Goal: Information Seeking & Learning: Learn about a topic

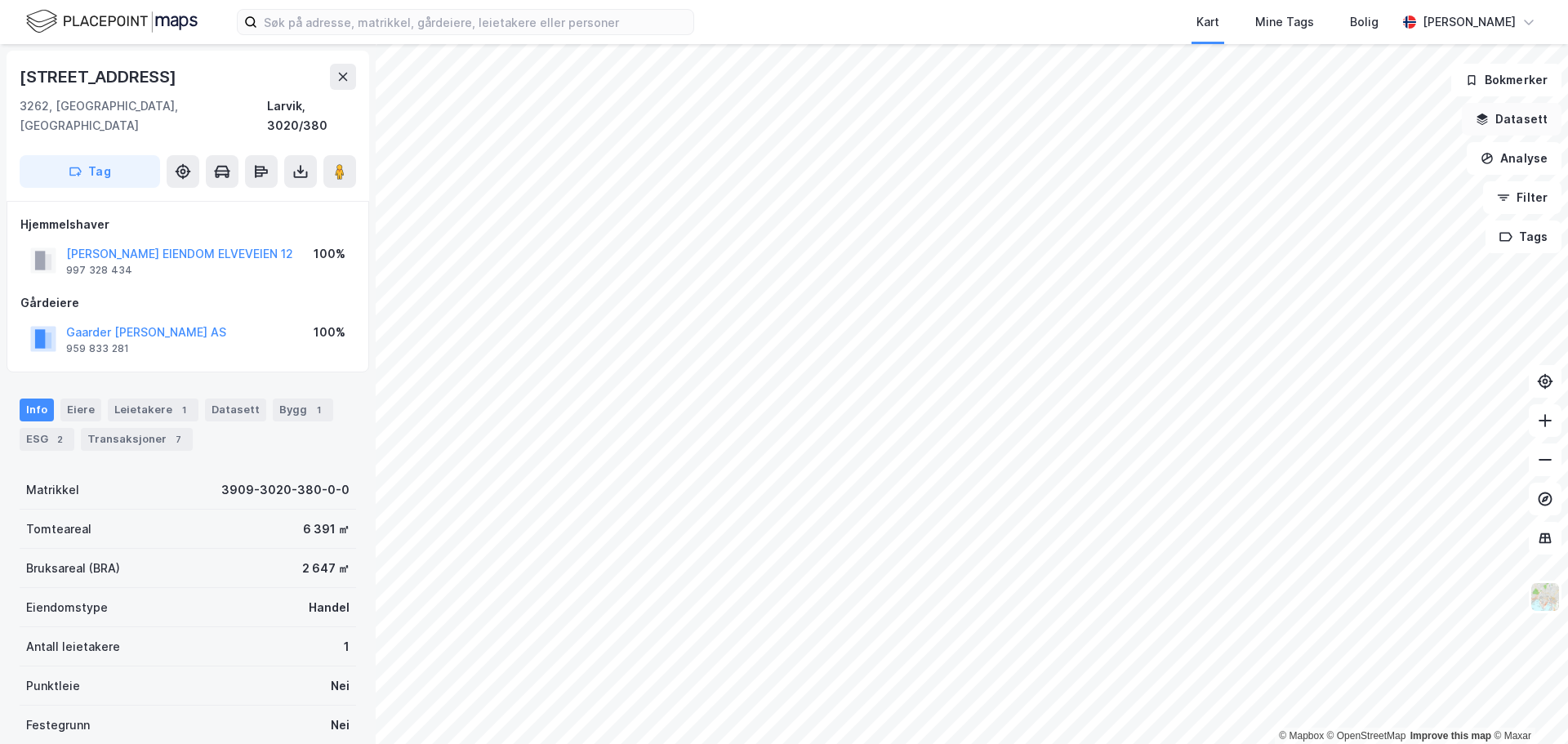
click at [1513, 124] on button "Datasett" at bounding box center [1512, 119] width 99 height 33
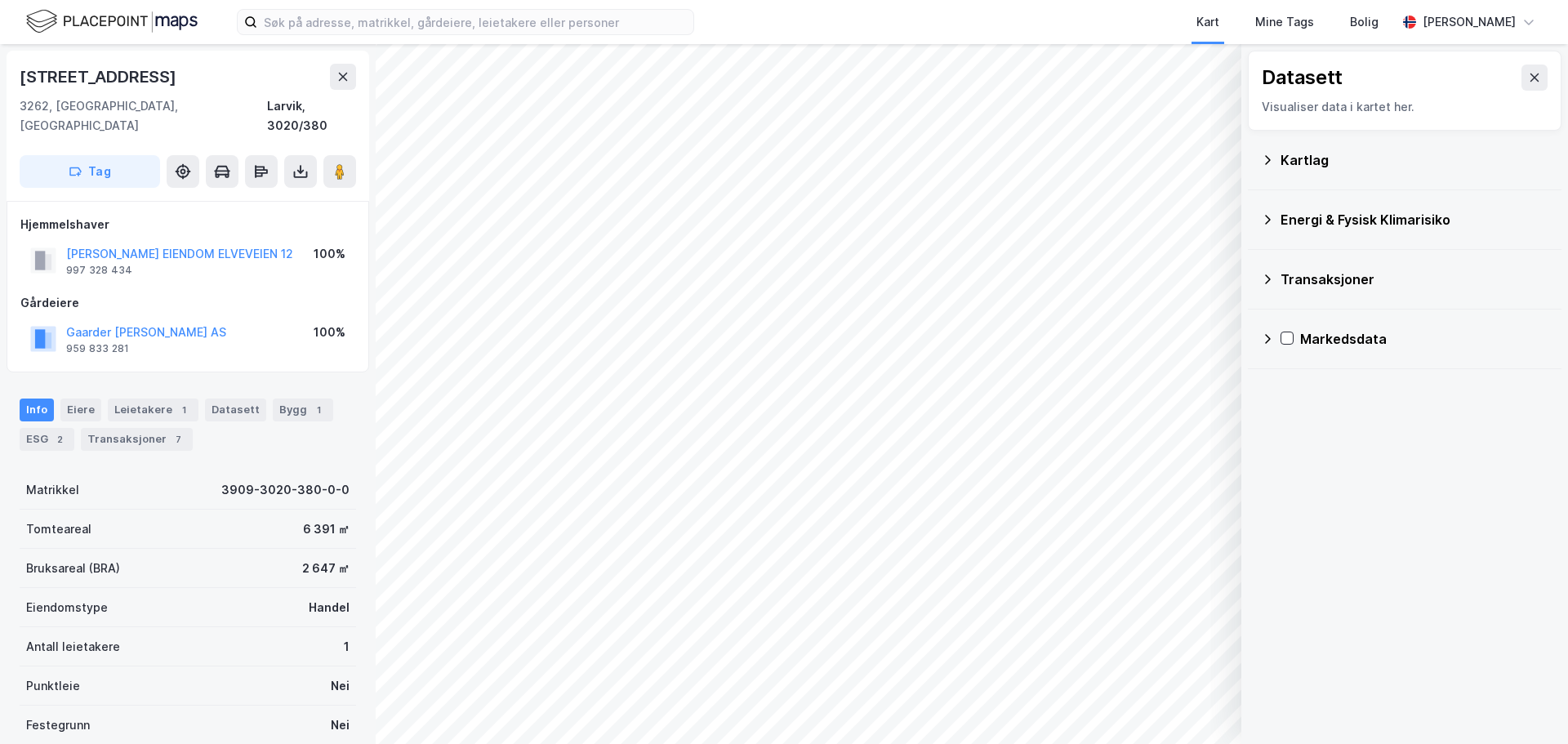
click at [1274, 281] on div "Transaksjoner" at bounding box center [1404, 279] width 288 height 39
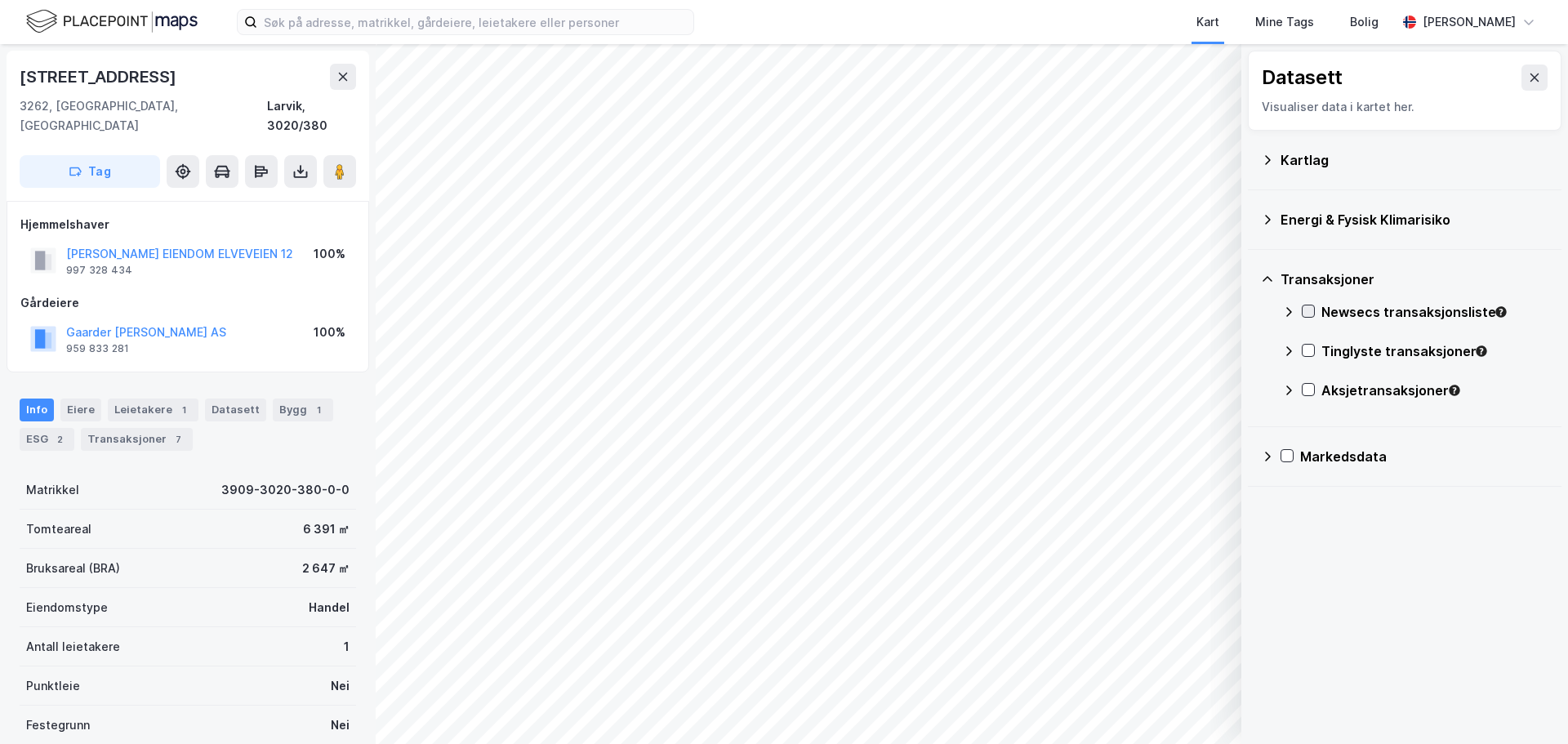
click at [1306, 316] on icon at bounding box center [1308, 311] width 11 height 11
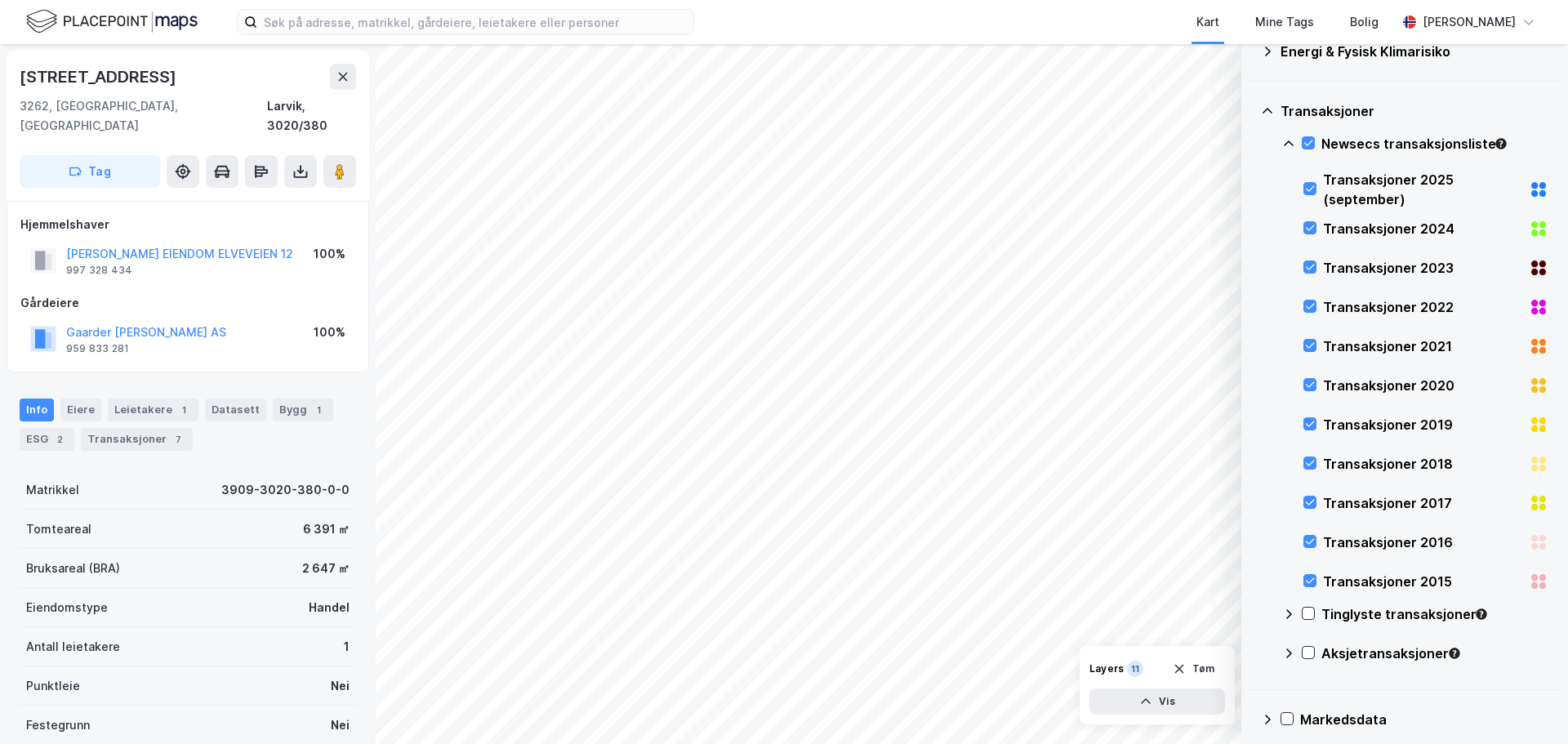
scroll to position [181, 0]
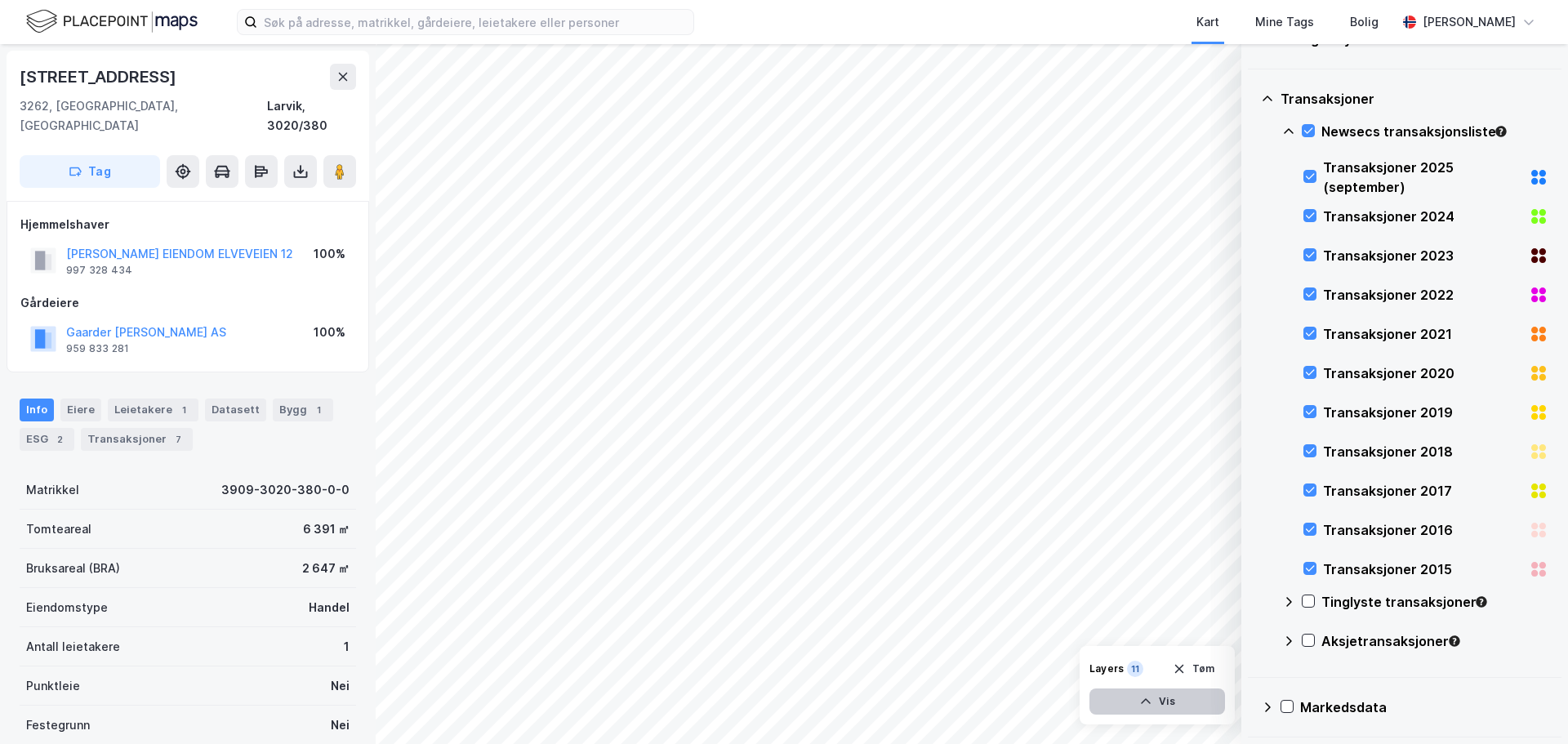
click at [1161, 702] on button "Vis" at bounding box center [1157, 701] width 136 height 26
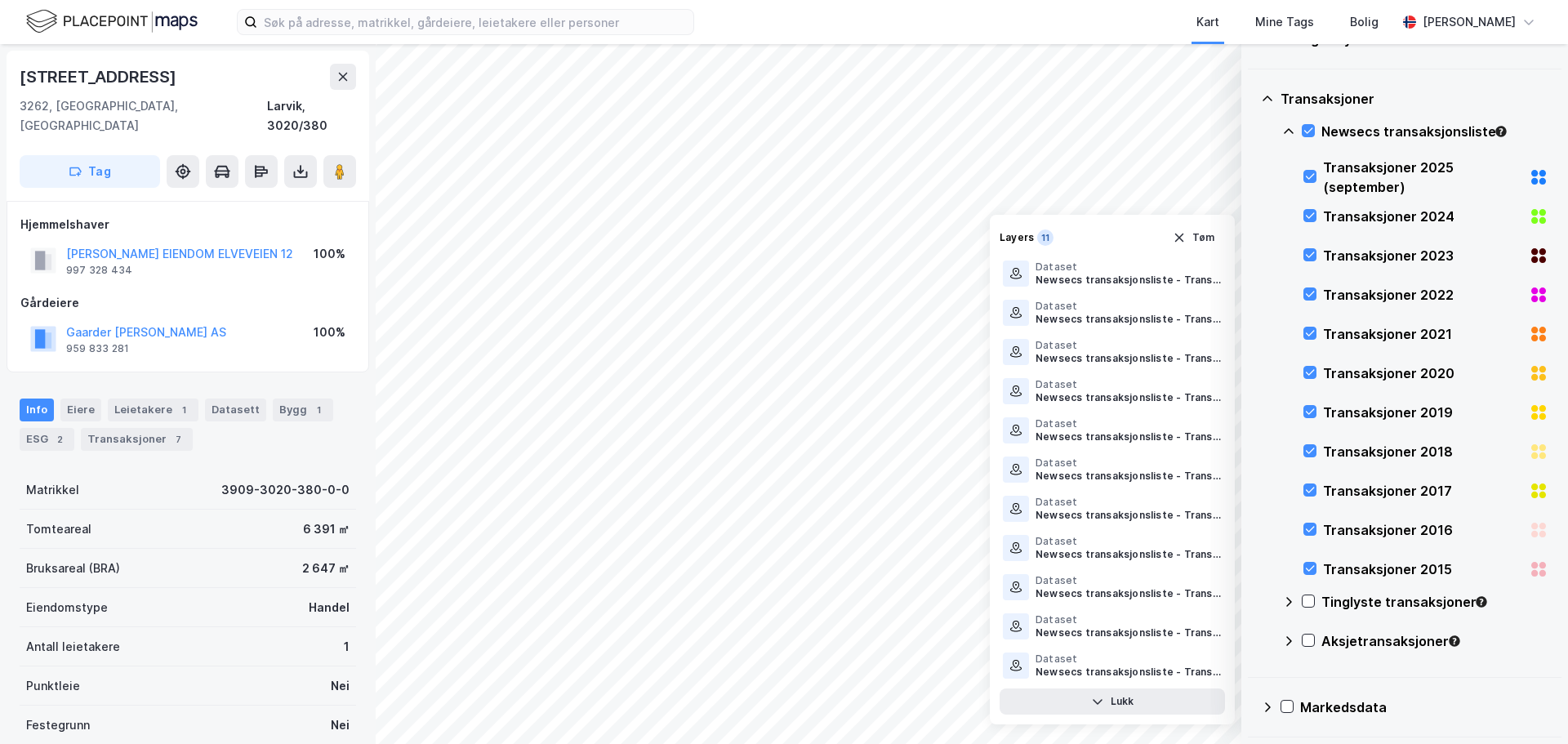
click at [1522, 82] on div "Transaksjoner" at bounding box center [1404, 99] width 288 height 39
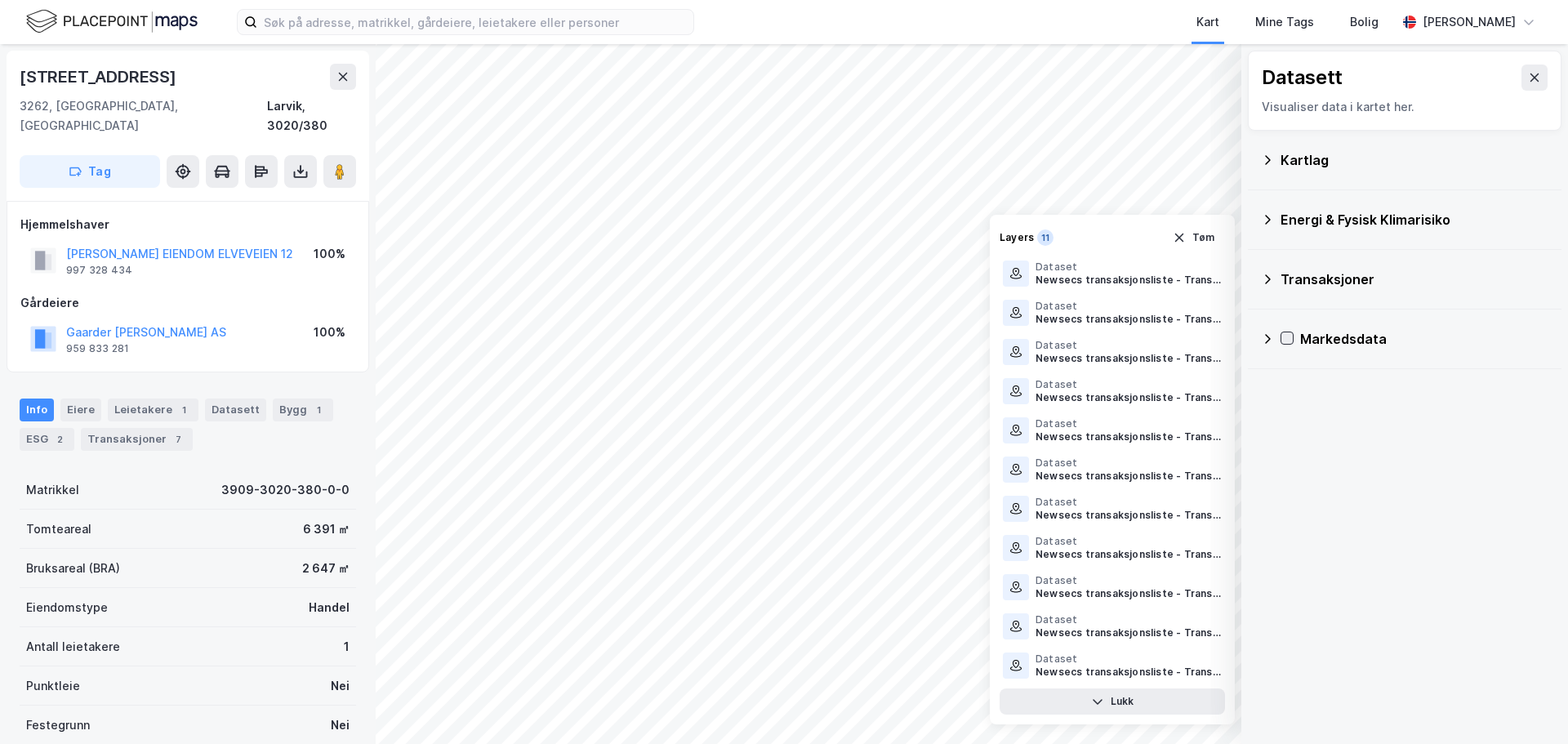
click at [1292, 339] on icon at bounding box center [1287, 338] width 11 height 11
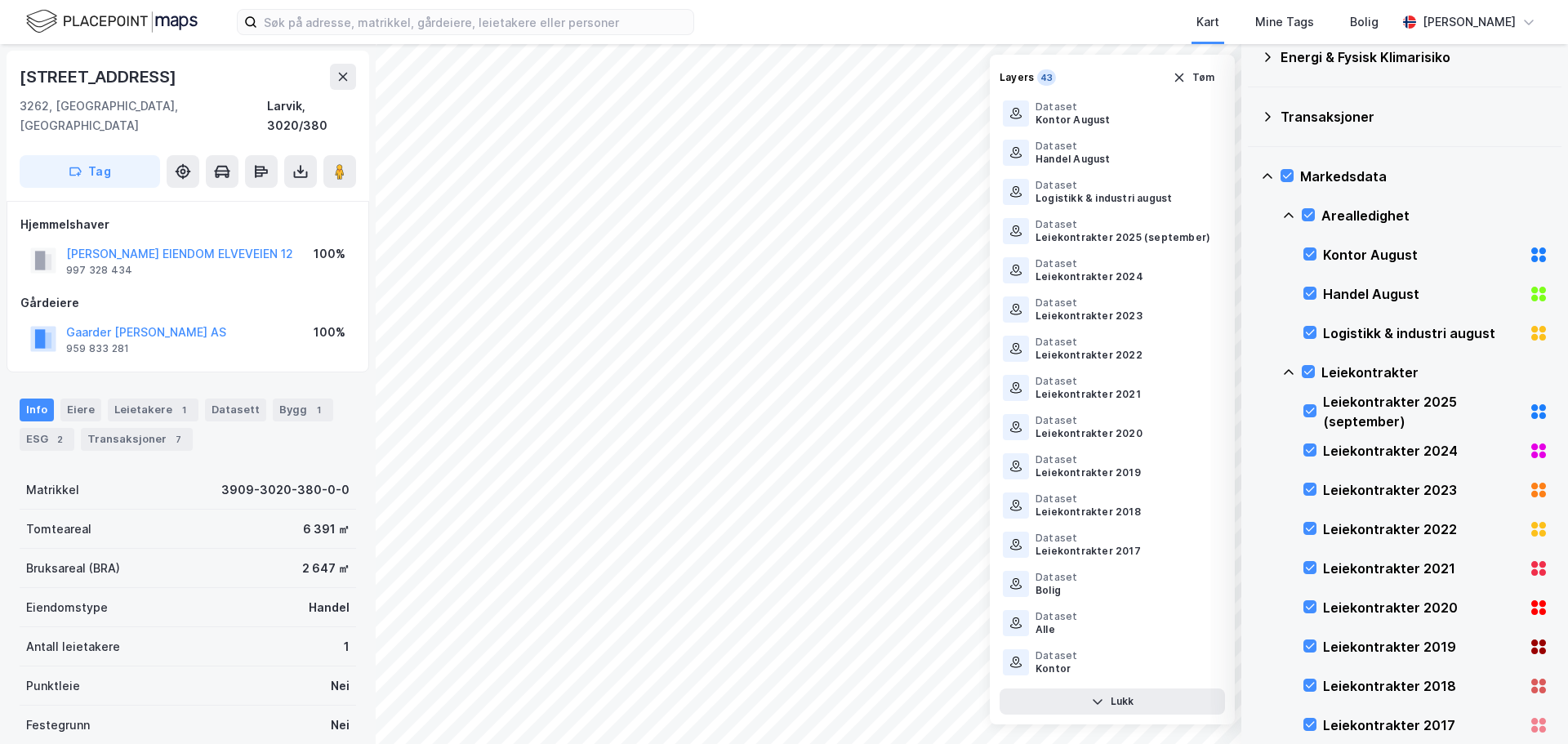
scroll to position [163, 0]
click at [1348, 215] on div "Arealledighet" at bounding box center [1435, 215] width 227 height 20
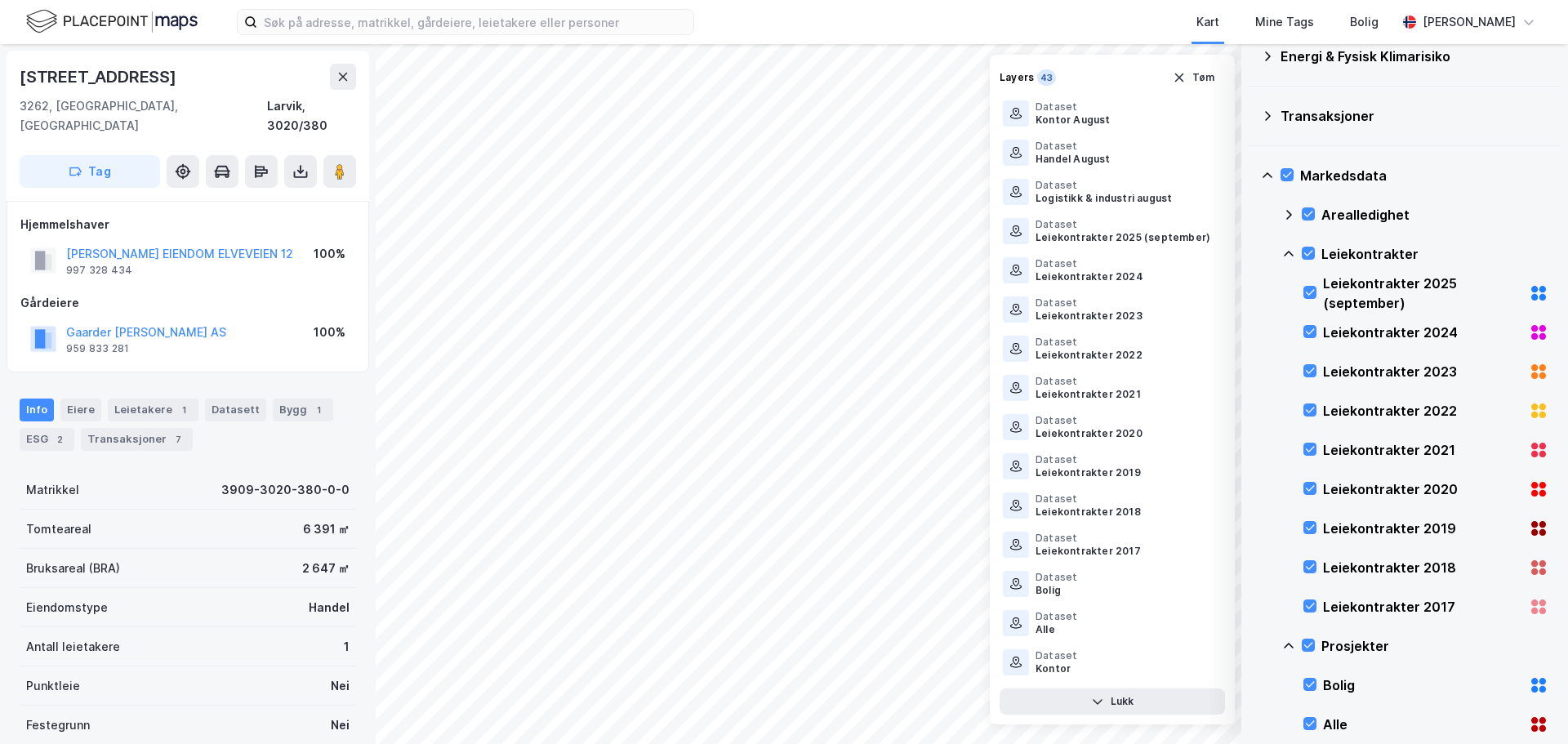
click at [1285, 215] on icon at bounding box center [1289, 215] width 13 height 13
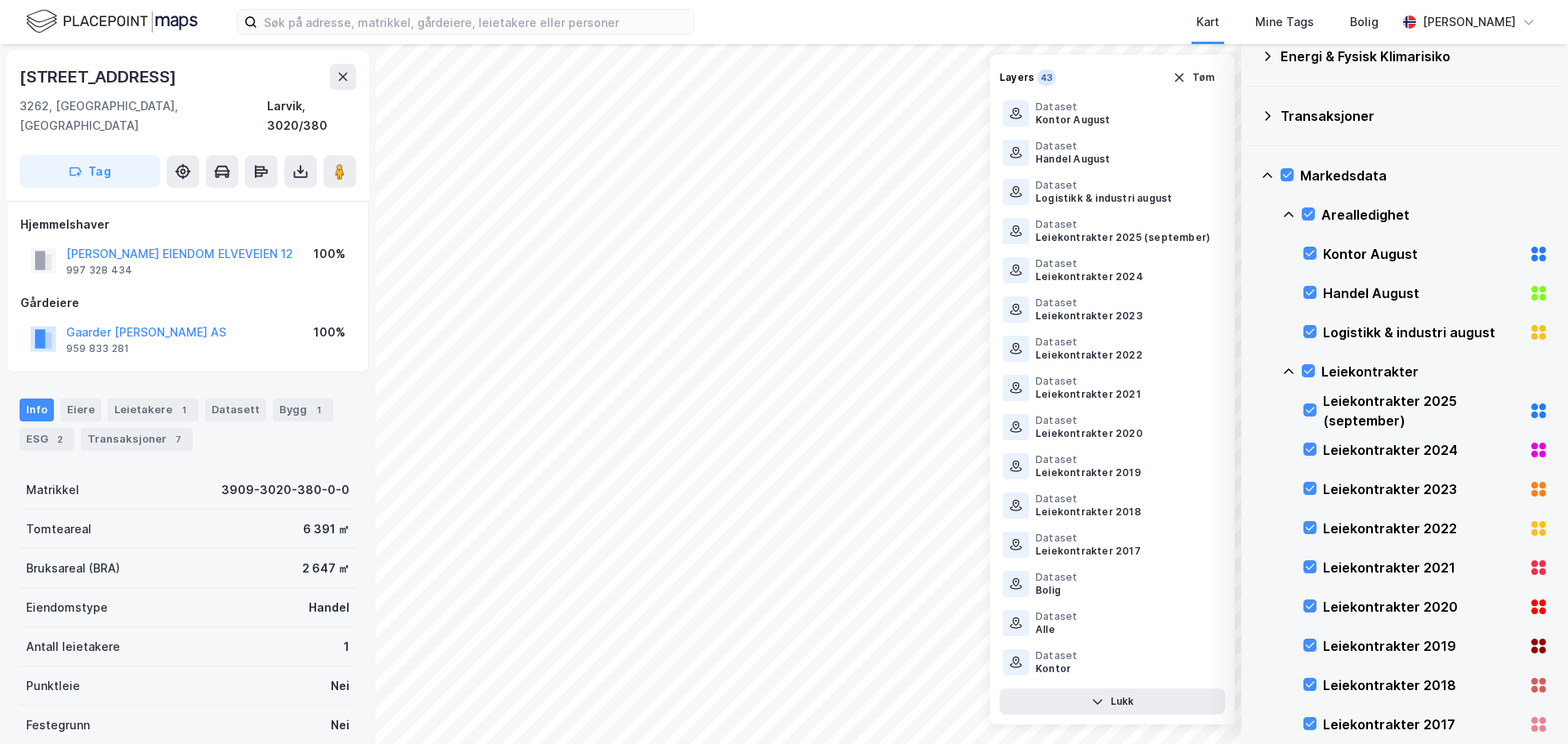
click at [1342, 290] on div "Handel August" at bounding box center [1422, 292] width 200 height 20
drag, startPoint x: 1309, startPoint y: 722, endPoint x: 1316, endPoint y: 706, distance: 17.5
click at [1310, 721] on icon at bounding box center [1309, 723] width 11 height 11
drag, startPoint x: 1313, startPoint y: 685, endPoint x: 1310, endPoint y: 669, distance: 16.3
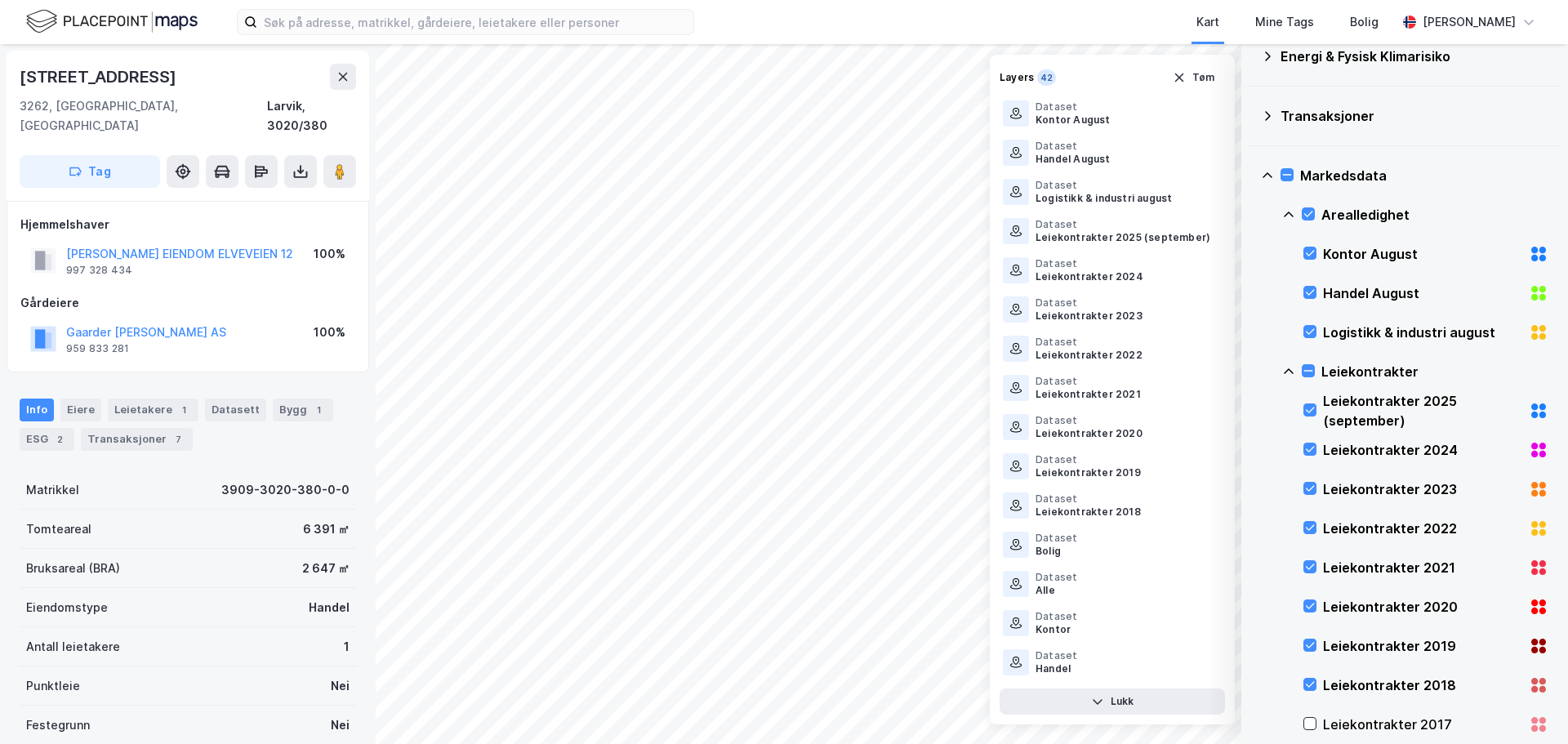
click at [1312, 685] on icon at bounding box center [1309, 684] width 11 height 11
drag, startPoint x: 1310, startPoint y: 644, endPoint x: 1309, endPoint y: 625, distance: 19.0
click at [1310, 642] on icon at bounding box center [1309, 645] width 11 height 11
click at [1309, 603] on icon at bounding box center [1309, 605] width 11 height 11
click at [1309, 563] on icon at bounding box center [1309, 567] width 11 height 11
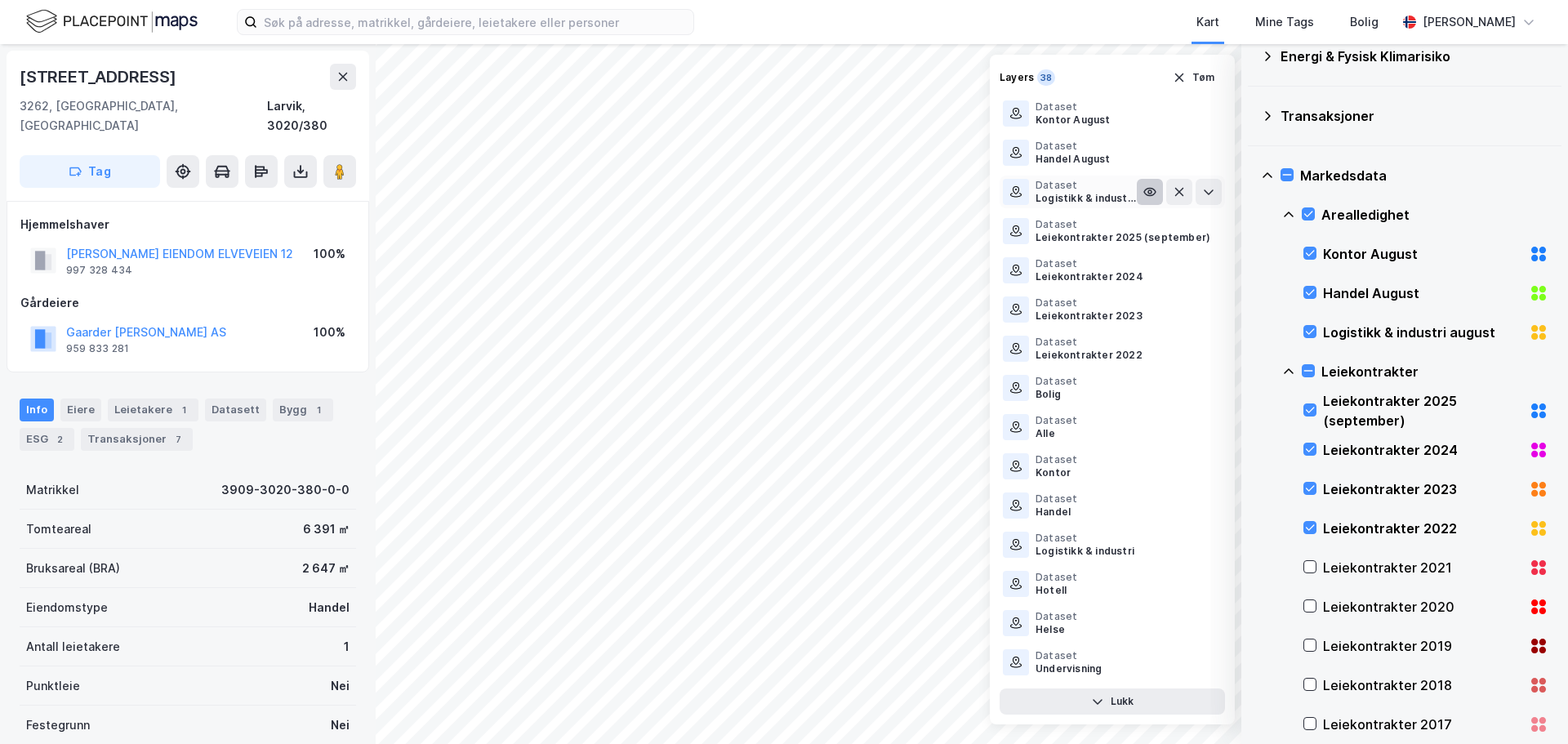
click at [1148, 193] on icon at bounding box center [1149, 191] width 3 height 3
click at [1145, 193] on icon at bounding box center [1150, 192] width 9 height 3
click at [1019, 194] on icon at bounding box center [1016, 192] width 13 height 13
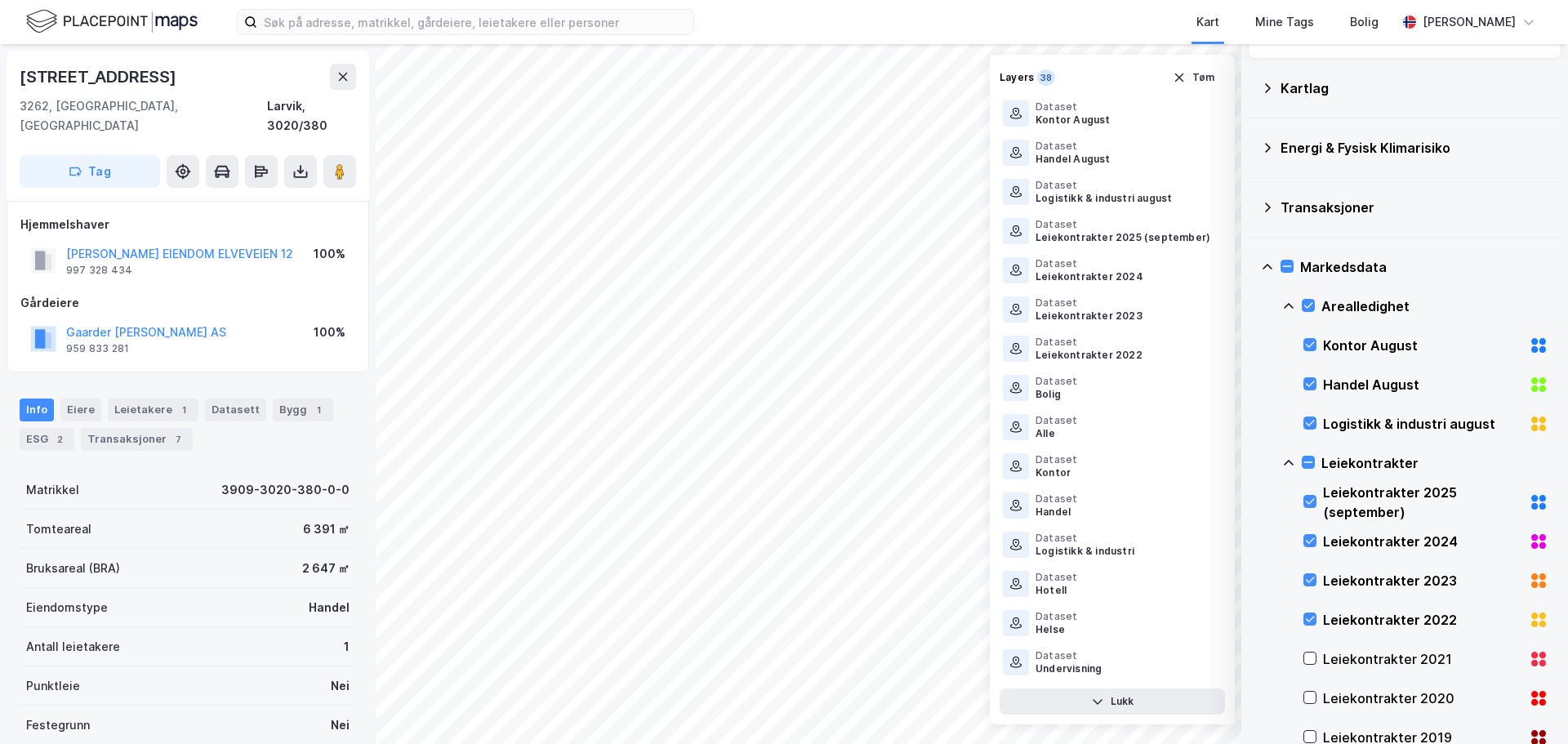
scroll to position [0, 0]
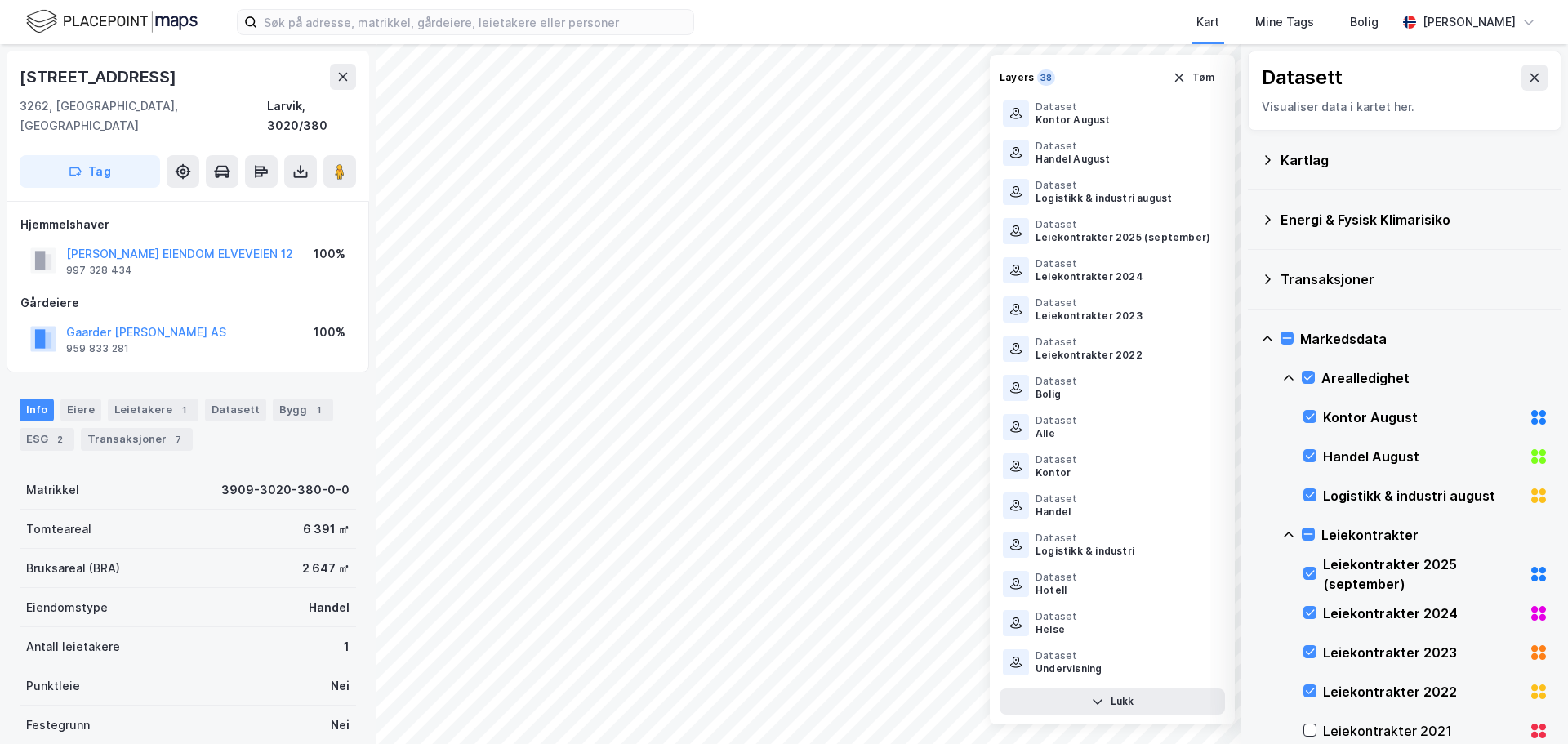
click at [1528, 76] on icon at bounding box center [1534, 78] width 13 height 13
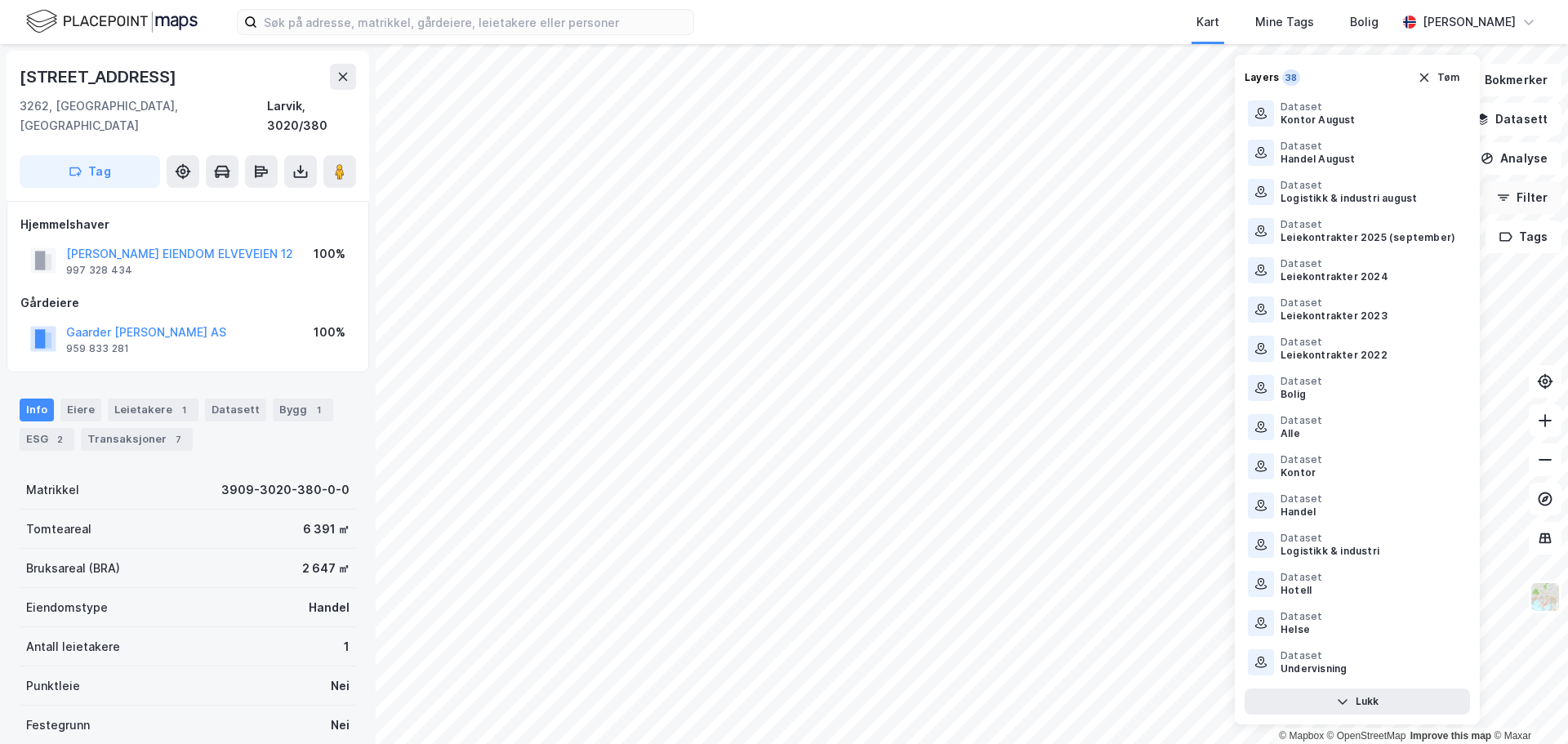
click at [1533, 199] on button "Filter" at bounding box center [1522, 197] width 79 height 33
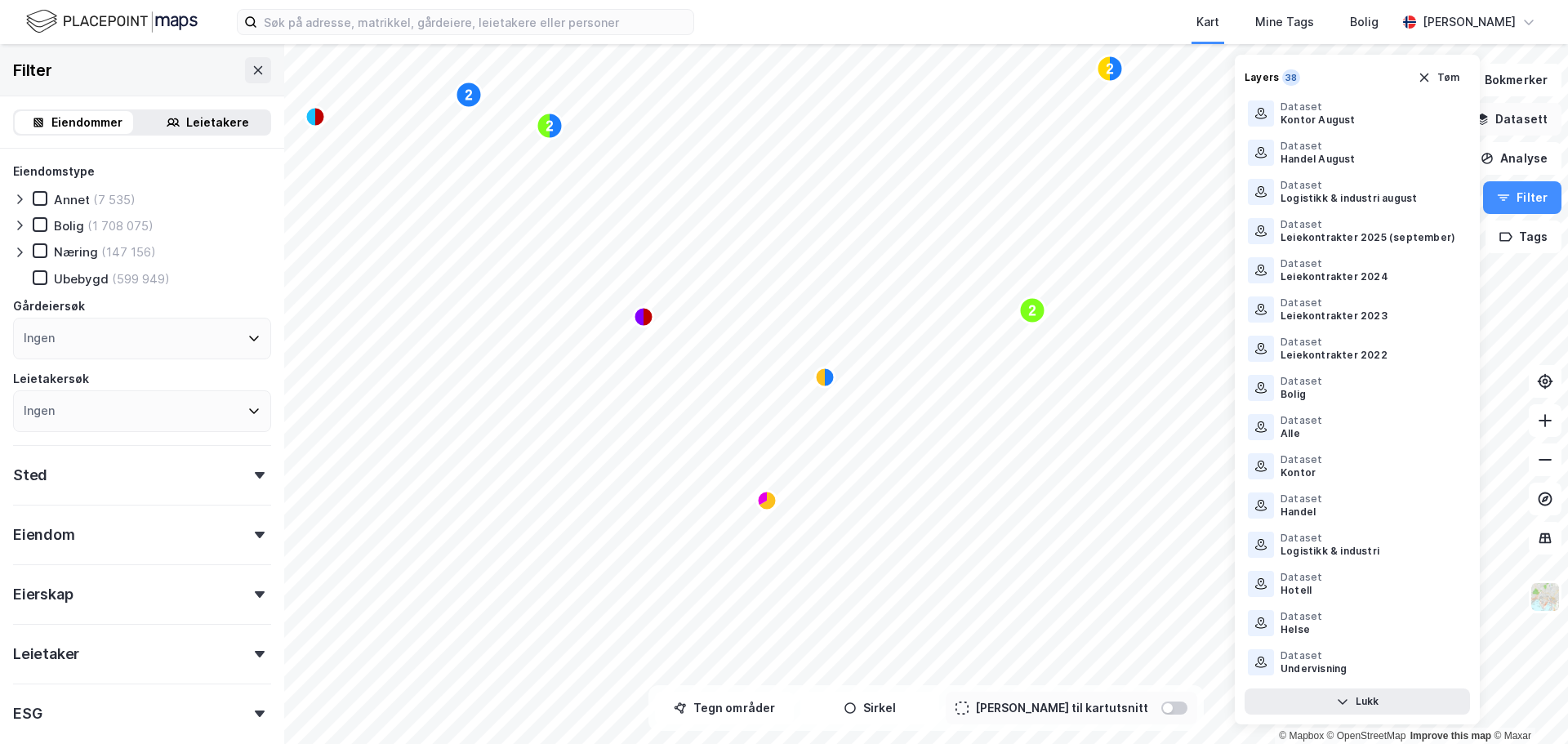
click at [1512, 122] on button "Datasett" at bounding box center [1512, 119] width 99 height 33
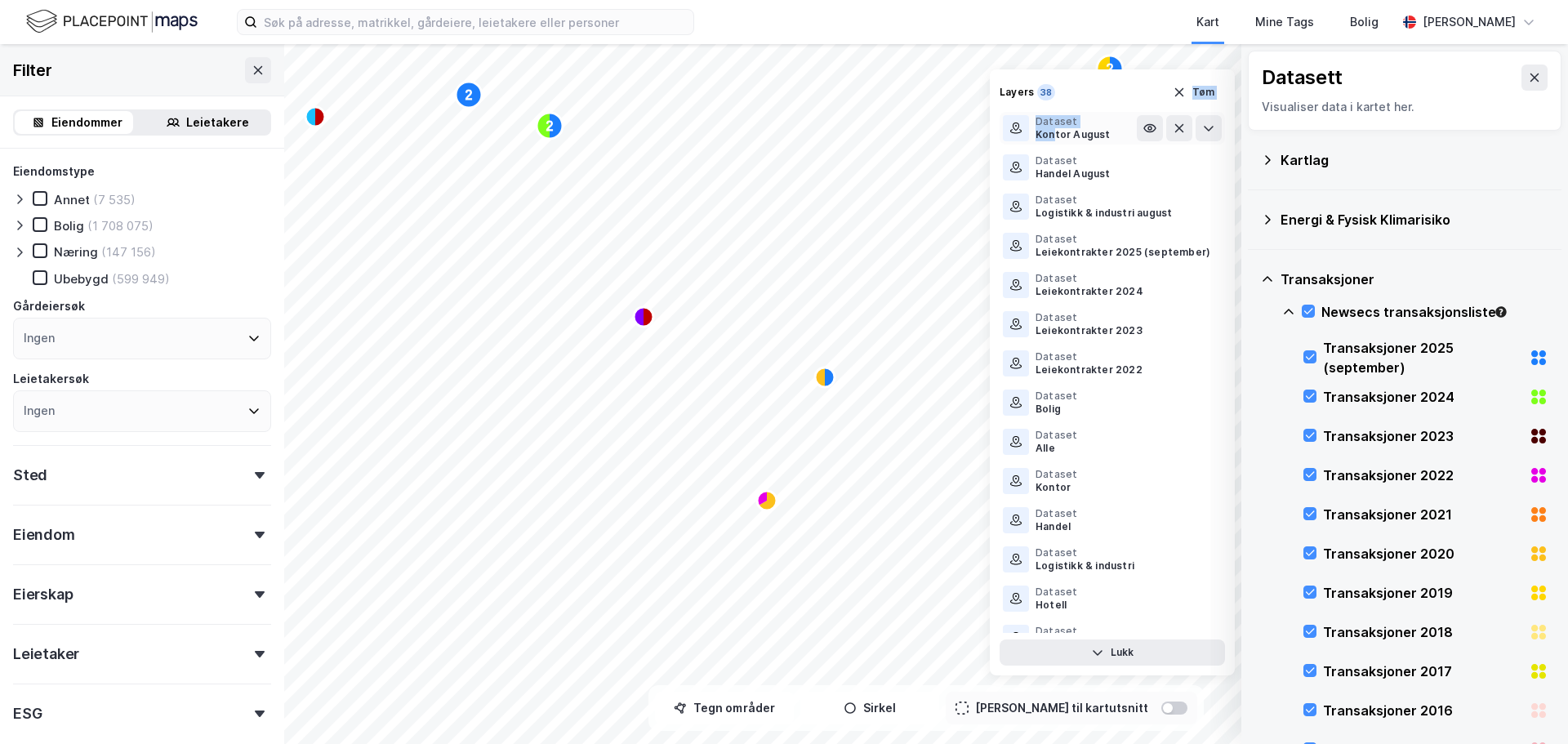
drag, startPoint x: 1095, startPoint y: 121, endPoint x: 1059, endPoint y: 135, distance: 38.6
click at [1055, 142] on div "Layers 38 Tøm Dataset Kontor August Dataset Handel August Dataset Logistikk & i…" at bounding box center [1112, 372] width 245 height 605
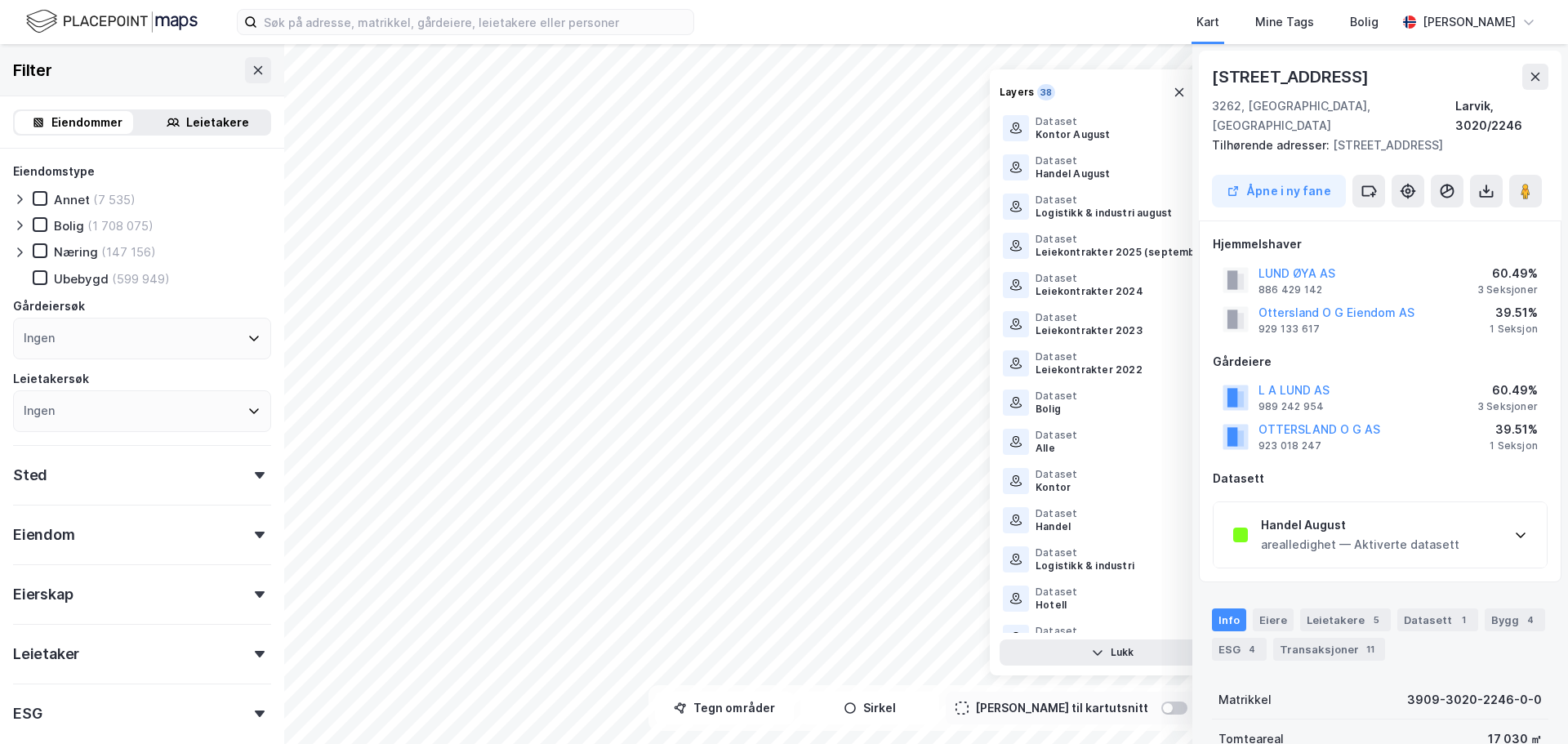
click at [1520, 528] on icon at bounding box center [1520, 535] width 13 height 13
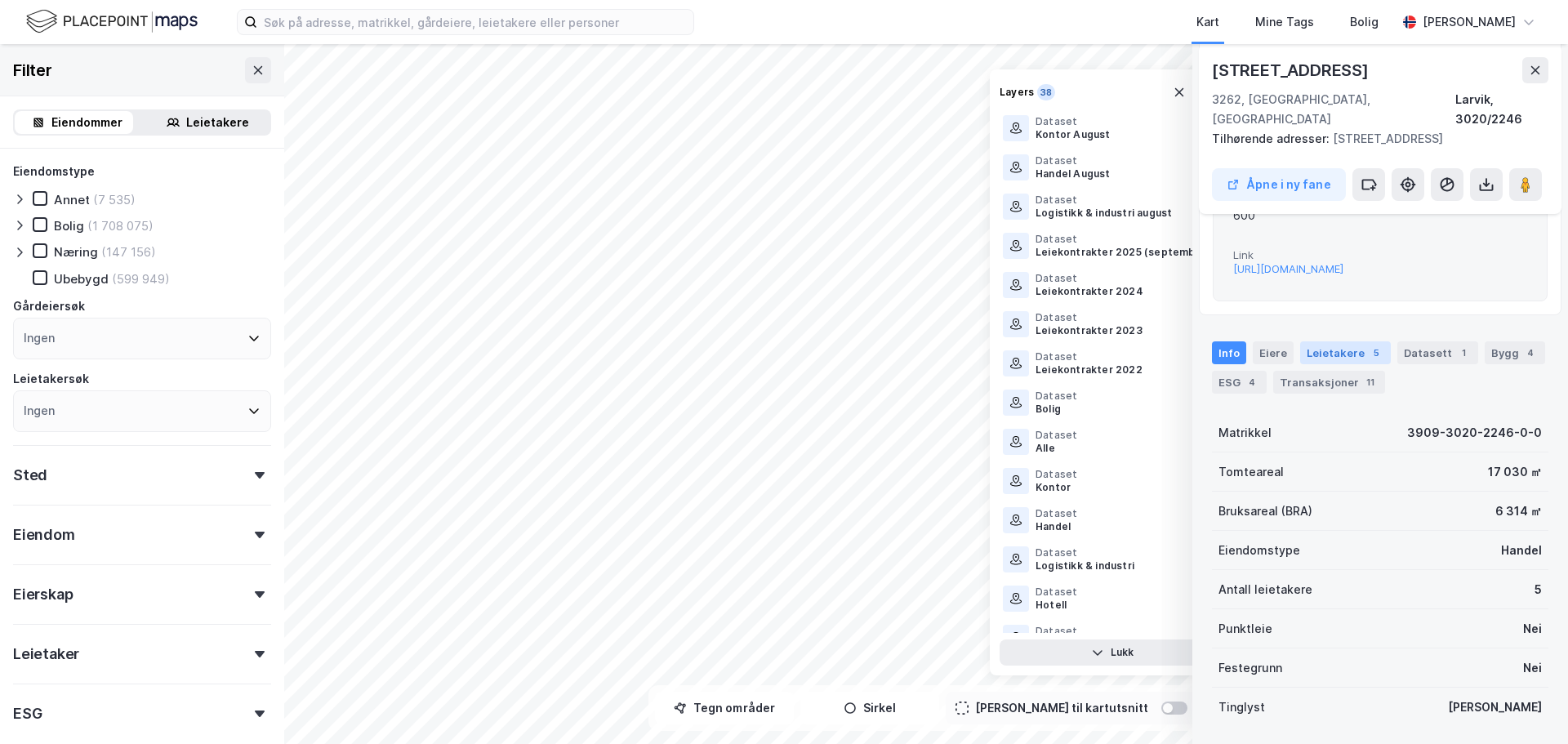
scroll to position [409, 0]
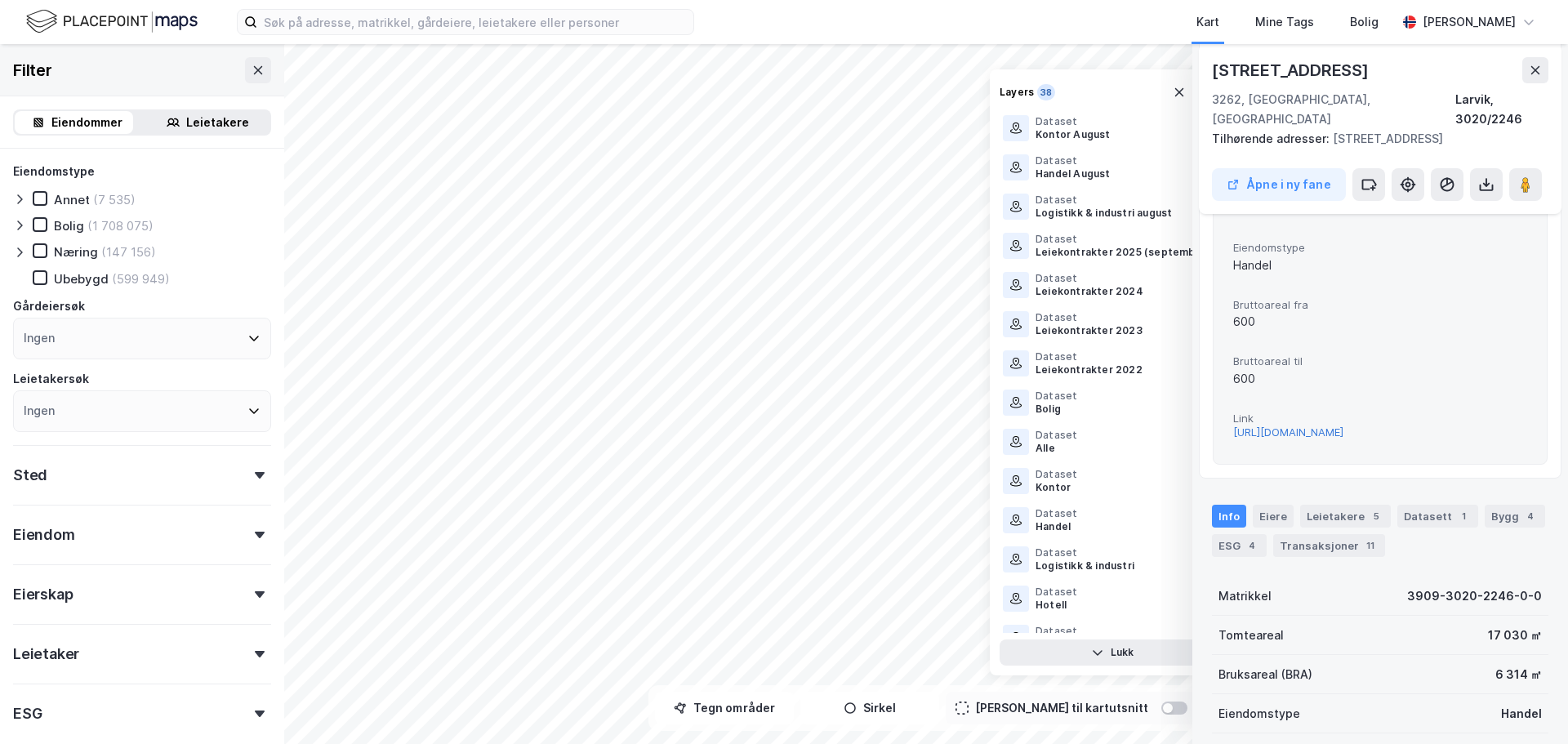
click at [1343, 425] on div "[URL][DOMAIN_NAME]" at bounding box center [1289, 432] width 111 height 14
click at [1541, 68] on icon at bounding box center [1535, 70] width 13 height 13
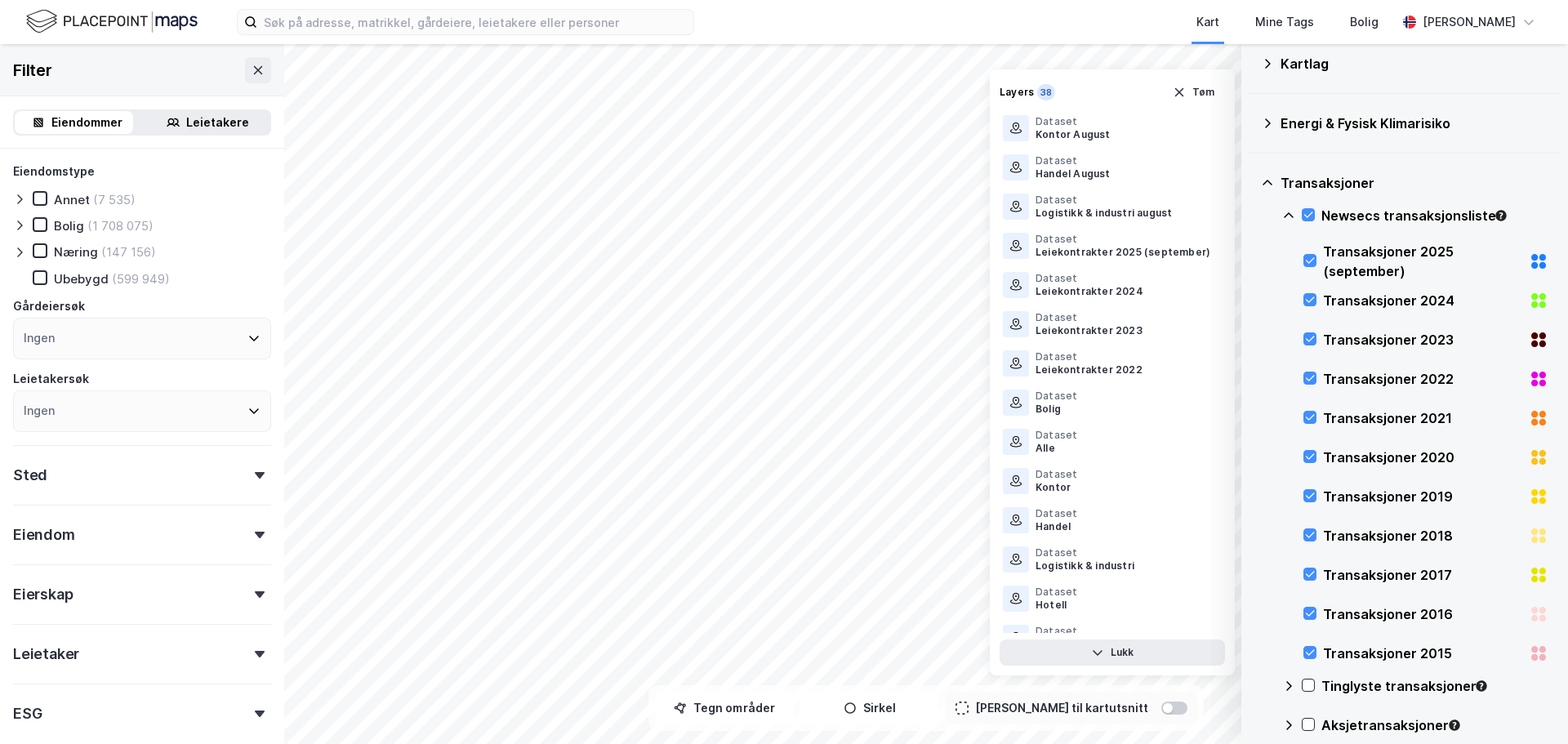
scroll to position [82, 0]
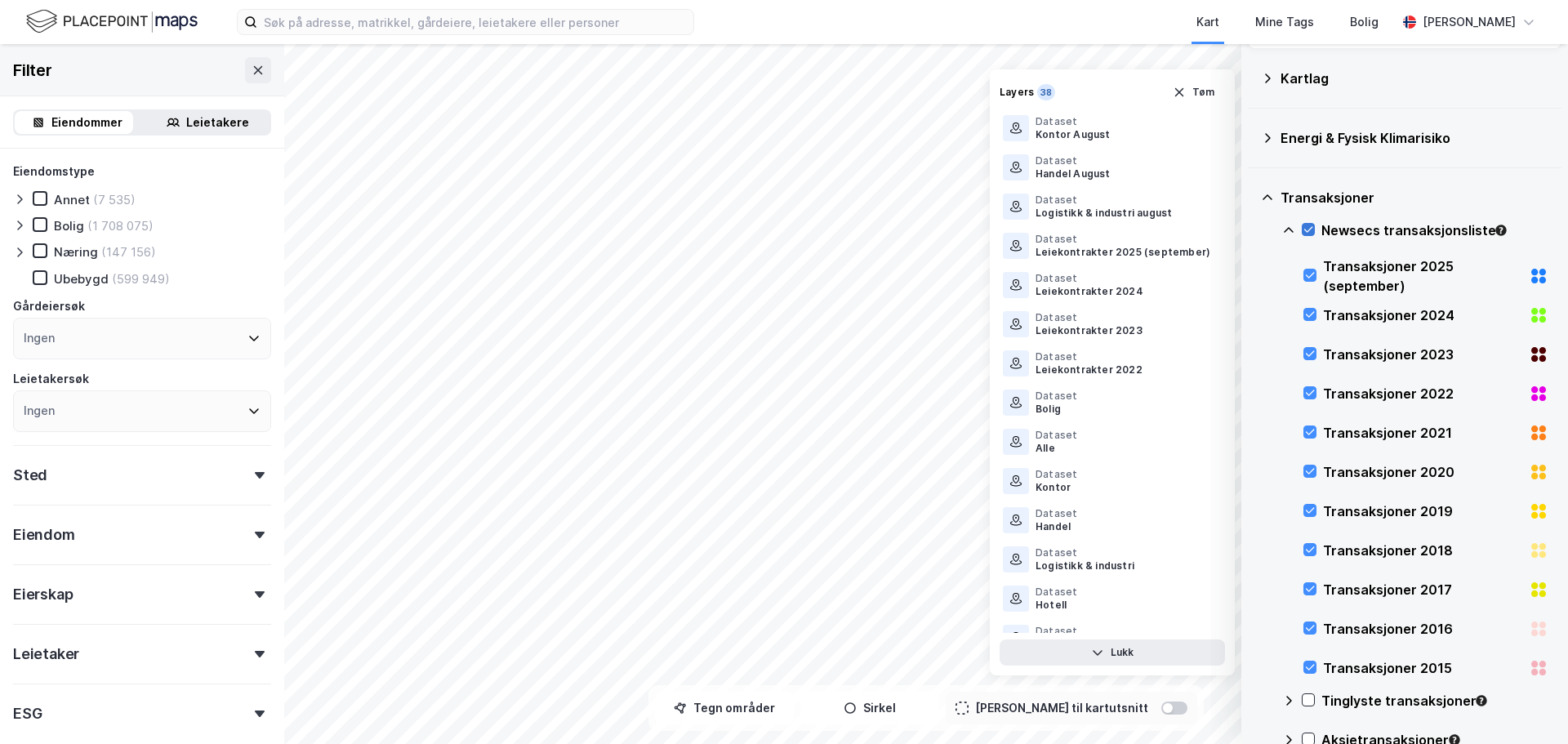
click at [1308, 231] on icon at bounding box center [1308, 230] width 11 height 11
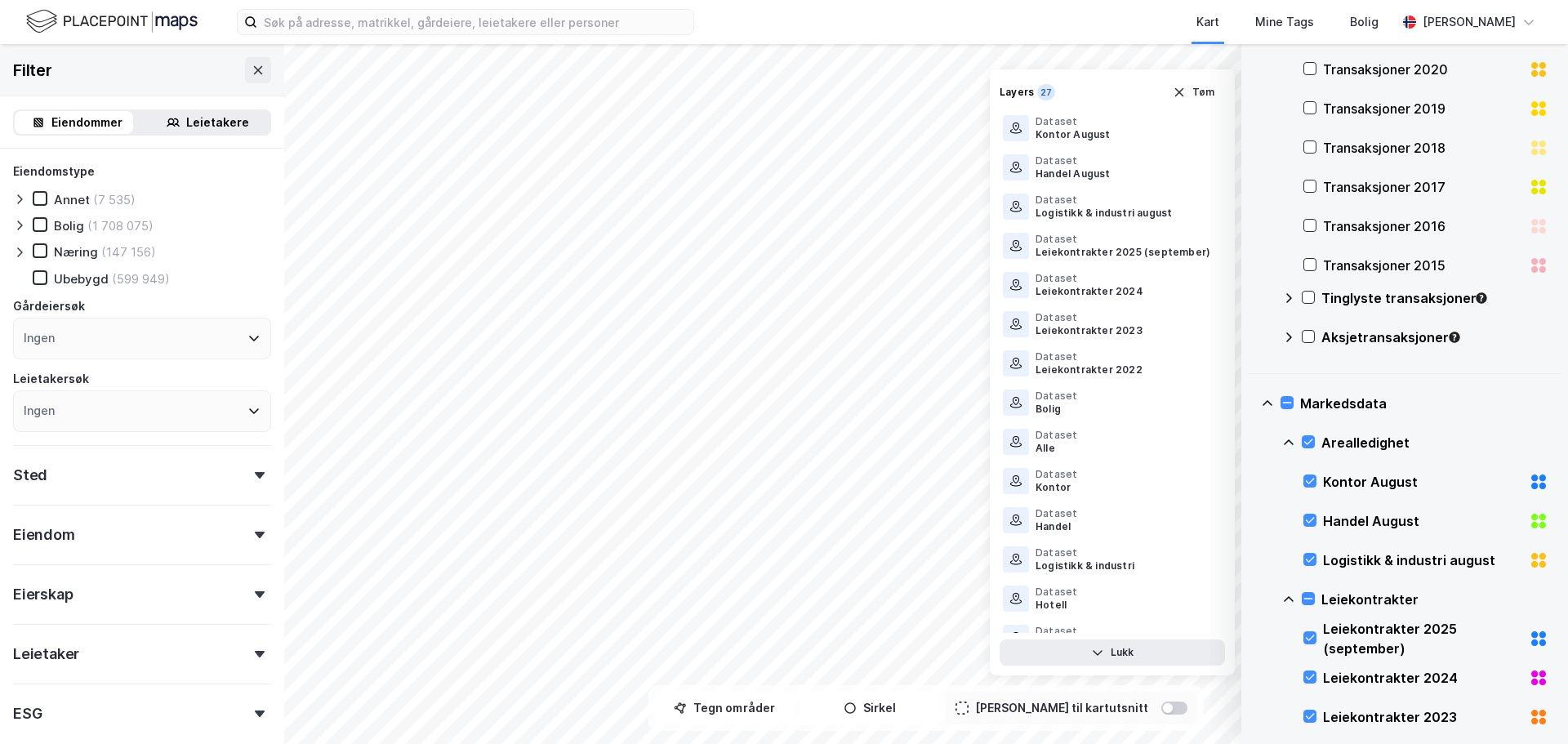
scroll to position [490, 0]
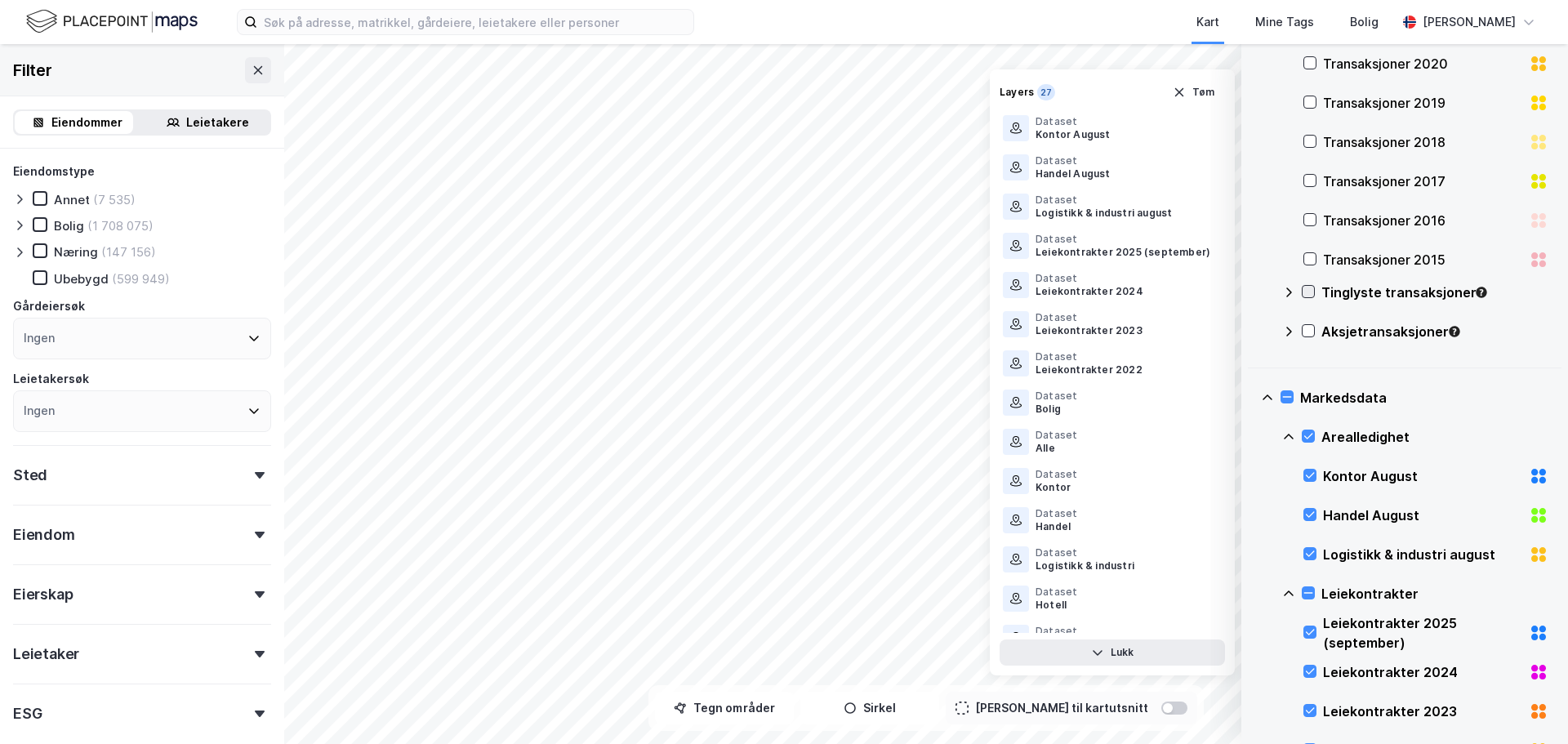
click at [1310, 296] on icon at bounding box center [1308, 291] width 11 height 11
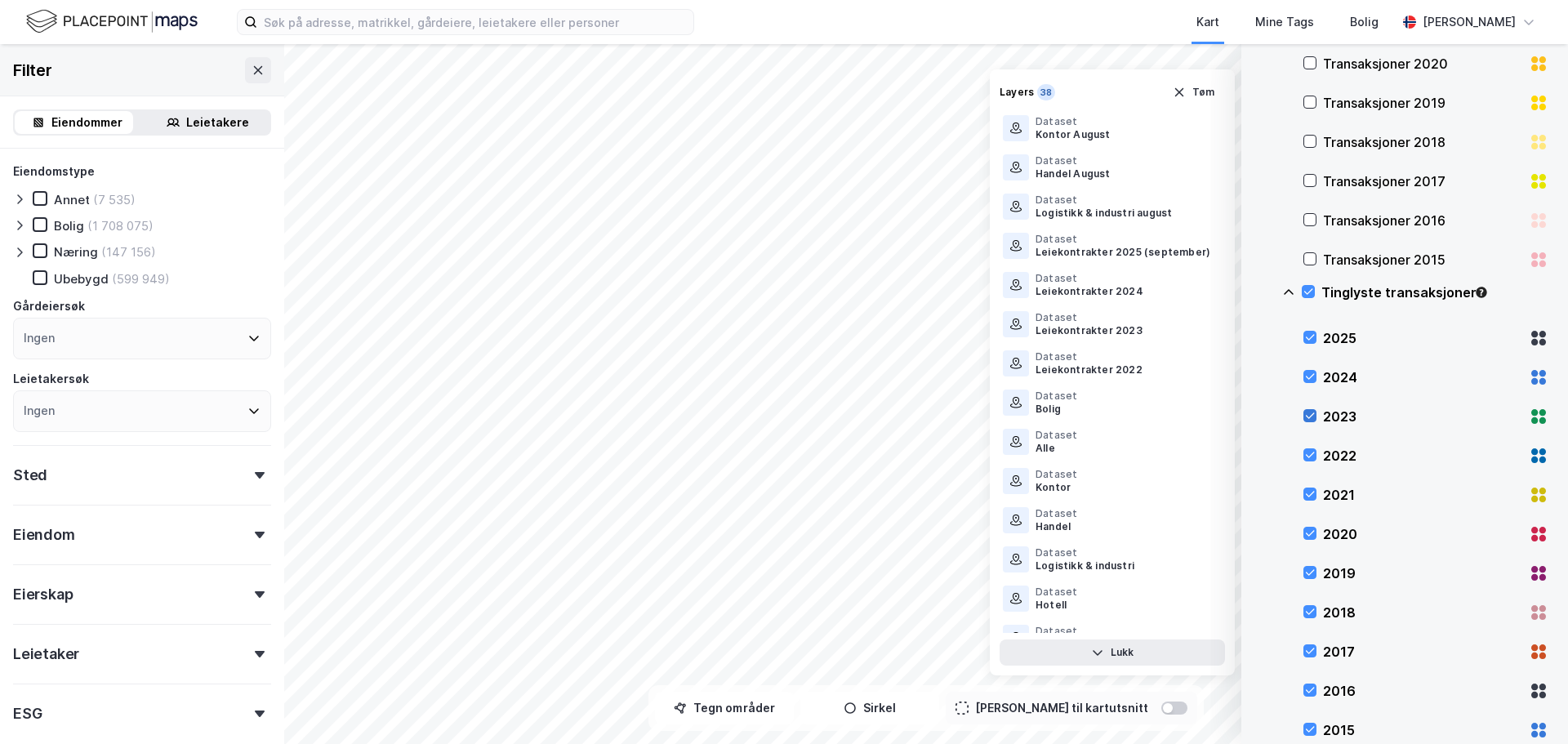
click at [1311, 417] on icon at bounding box center [1309, 415] width 11 height 11
drag, startPoint x: 1310, startPoint y: 456, endPoint x: 1311, endPoint y: 484, distance: 28.0
click at [1310, 457] on icon at bounding box center [1310, 455] width 9 height 6
drag, startPoint x: 1311, startPoint y: 493, endPoint x: 1310, endPoint y: 510, distance: 17.0
click at [1311, 495] on icon at bounding box center [1309, 494] width 11 height 11
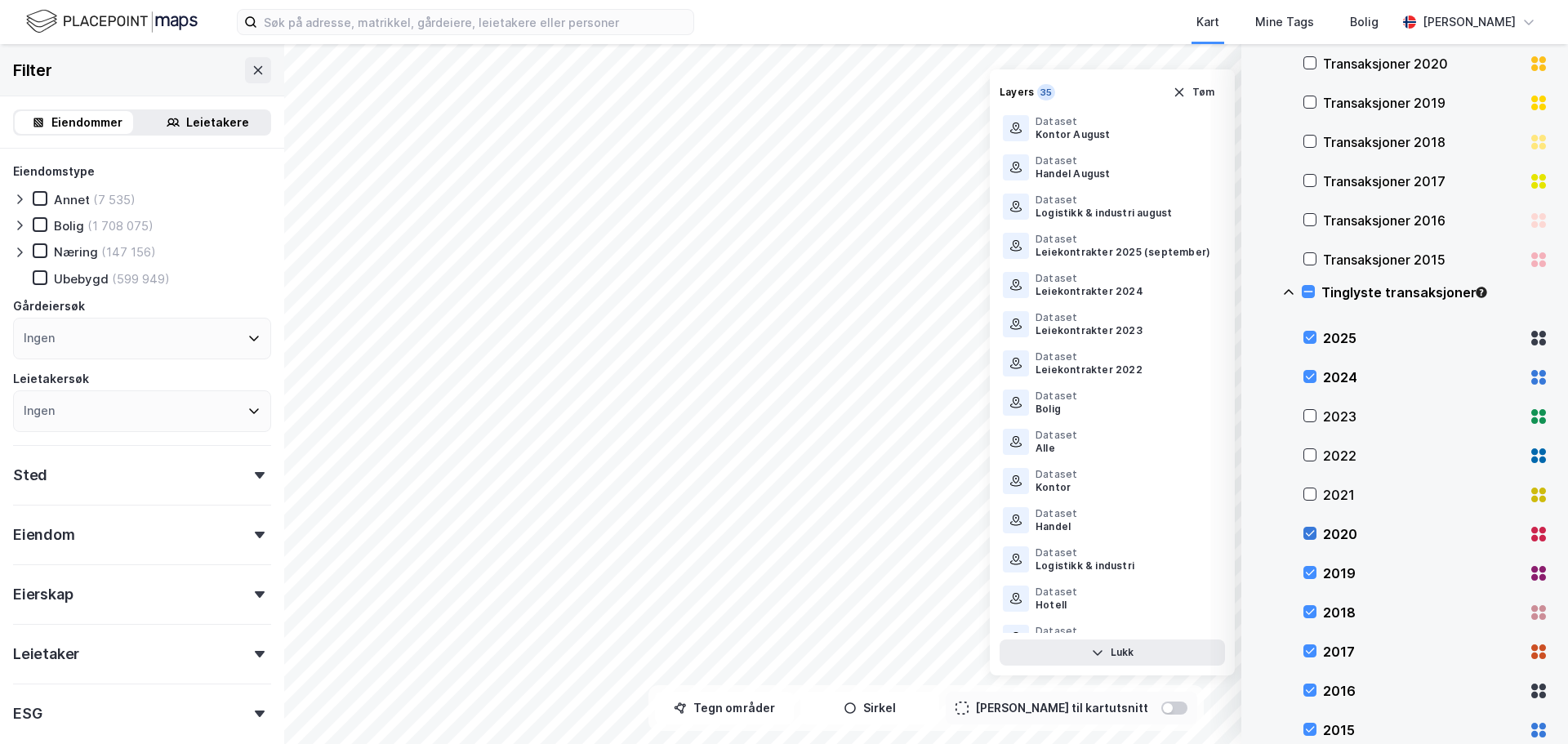
click at [1309, 529] on icon at bounding box center [1309, 533] width 11 height 11
drag, startPoint x: 1310, startPoint y: 569, endPoint x: 1308, endPoint y: 584, distance: 15.1
click at [1309, 573] on icon at bounding box center [1309, 573] width 11 height 11
click at [1307, 621] on div "2018" at bounding box center [1426, 613] width 245 height 39
drag, startPoint x: 1308, startPoint y: 657, endPoint x: 1309, endPoint y: 670, distance: 13.0
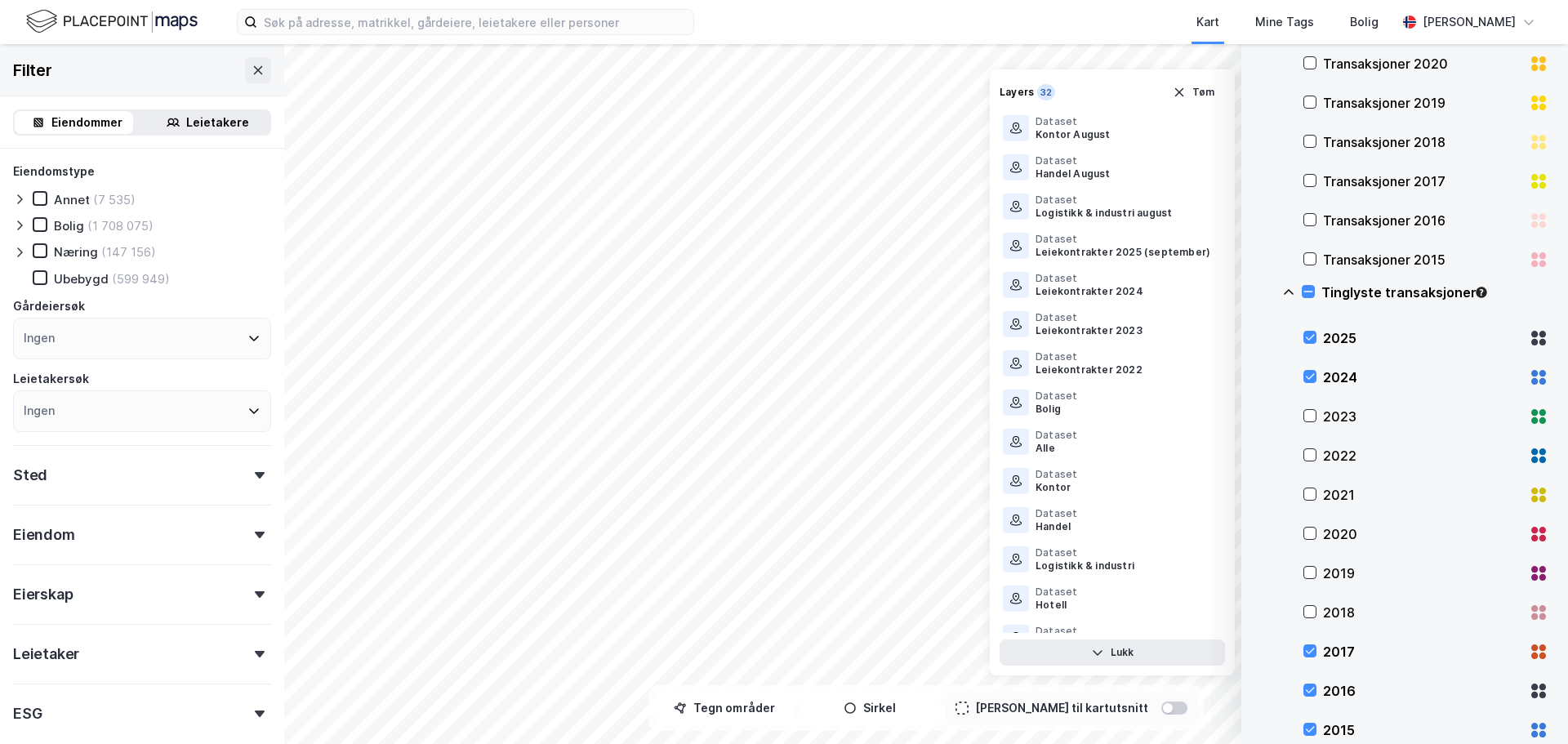
click at [1308, 661] on div "2017" at bounding box center [1426, 651] width 245 height 39
drag, startPoint x: 1310, startPoint y: 691, endPoint x: 1310, endPoint y: 704, distance: 13.0
click at [1310, 697] on div at bounding box center [1310, 690] width 13 height 14
click at [1312, 728] on icon at bounding box center [1310, 729] width 9 height 6
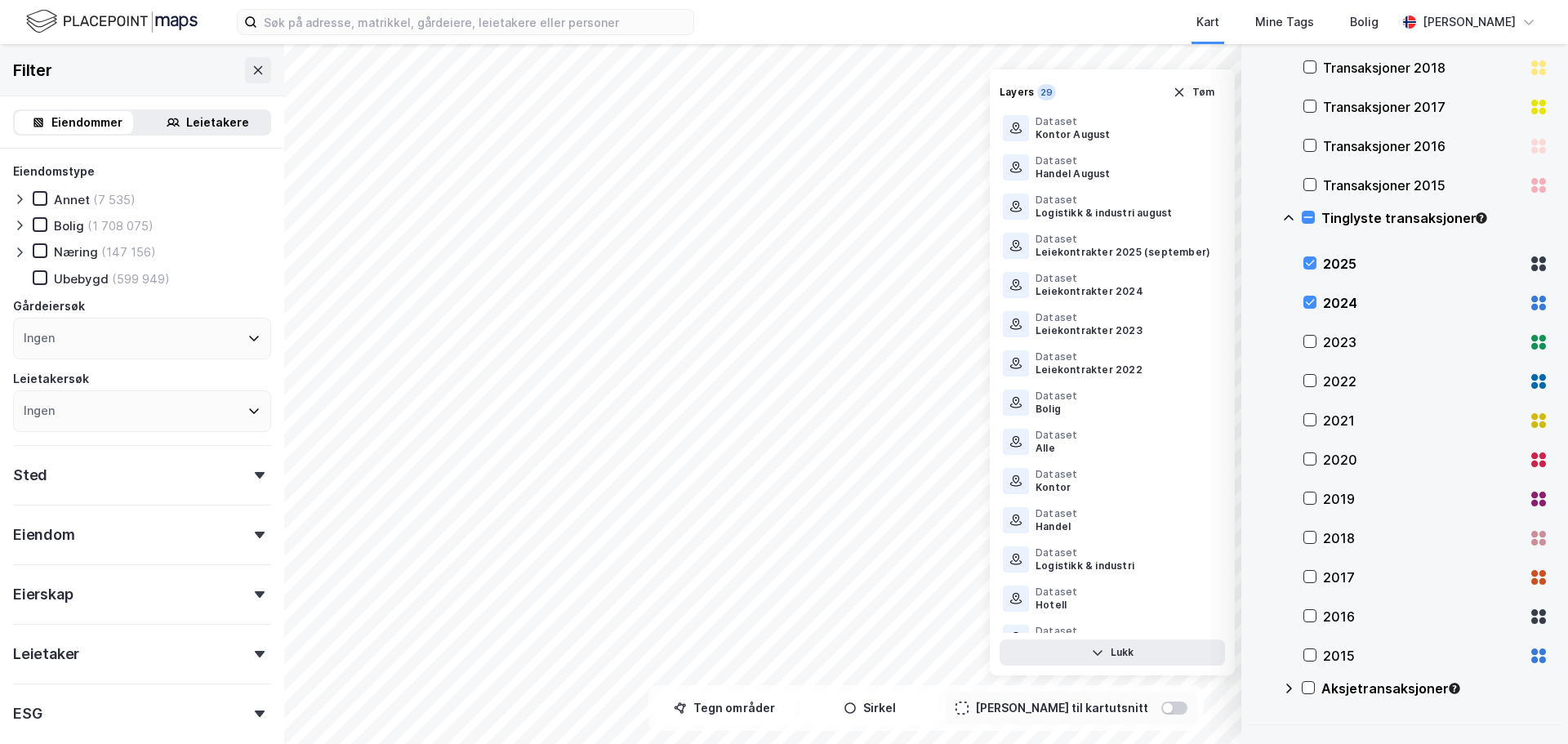
scroll to position [653, 0]
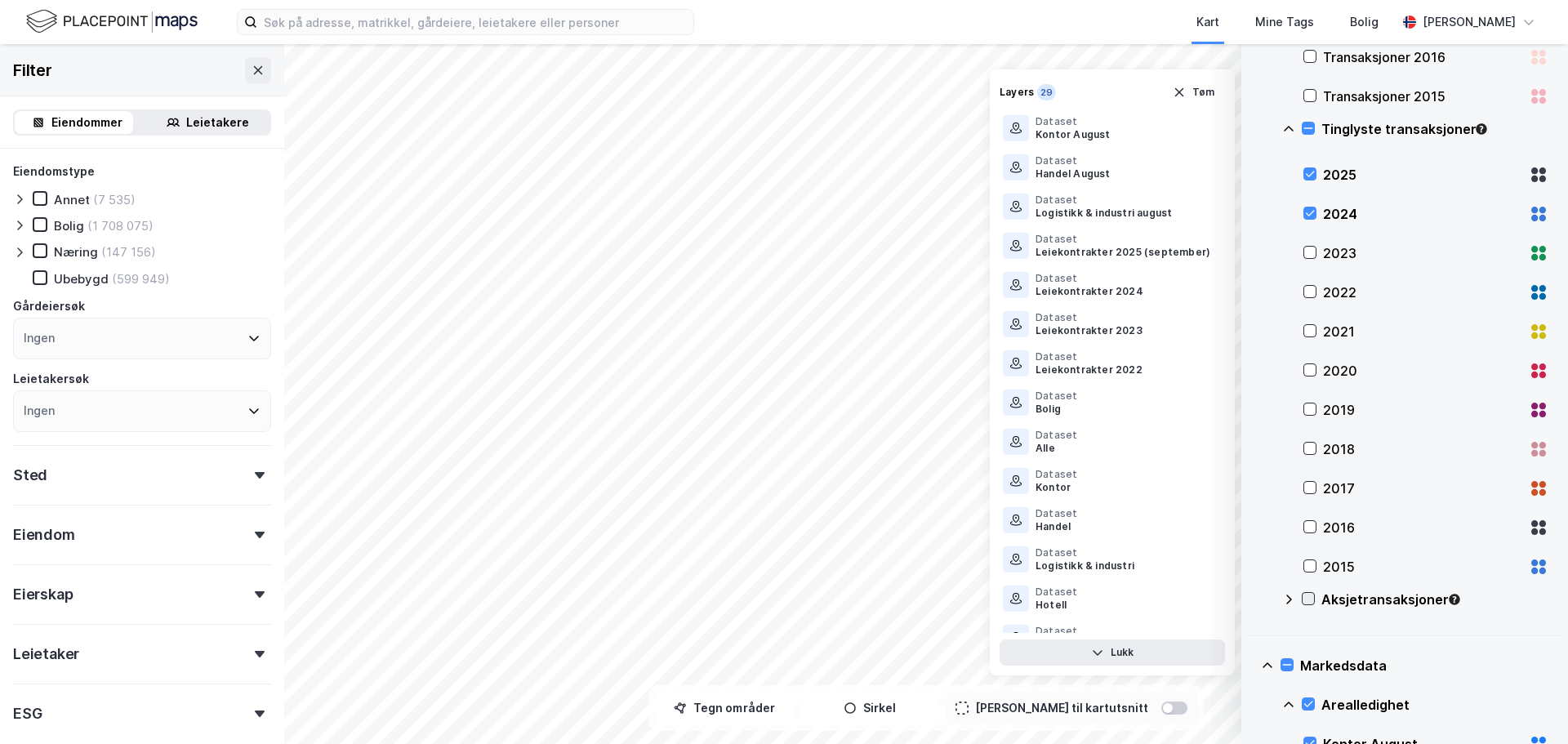
click at [1306, 597] on icon at bounding box center [1308, 599] width 11 height 11
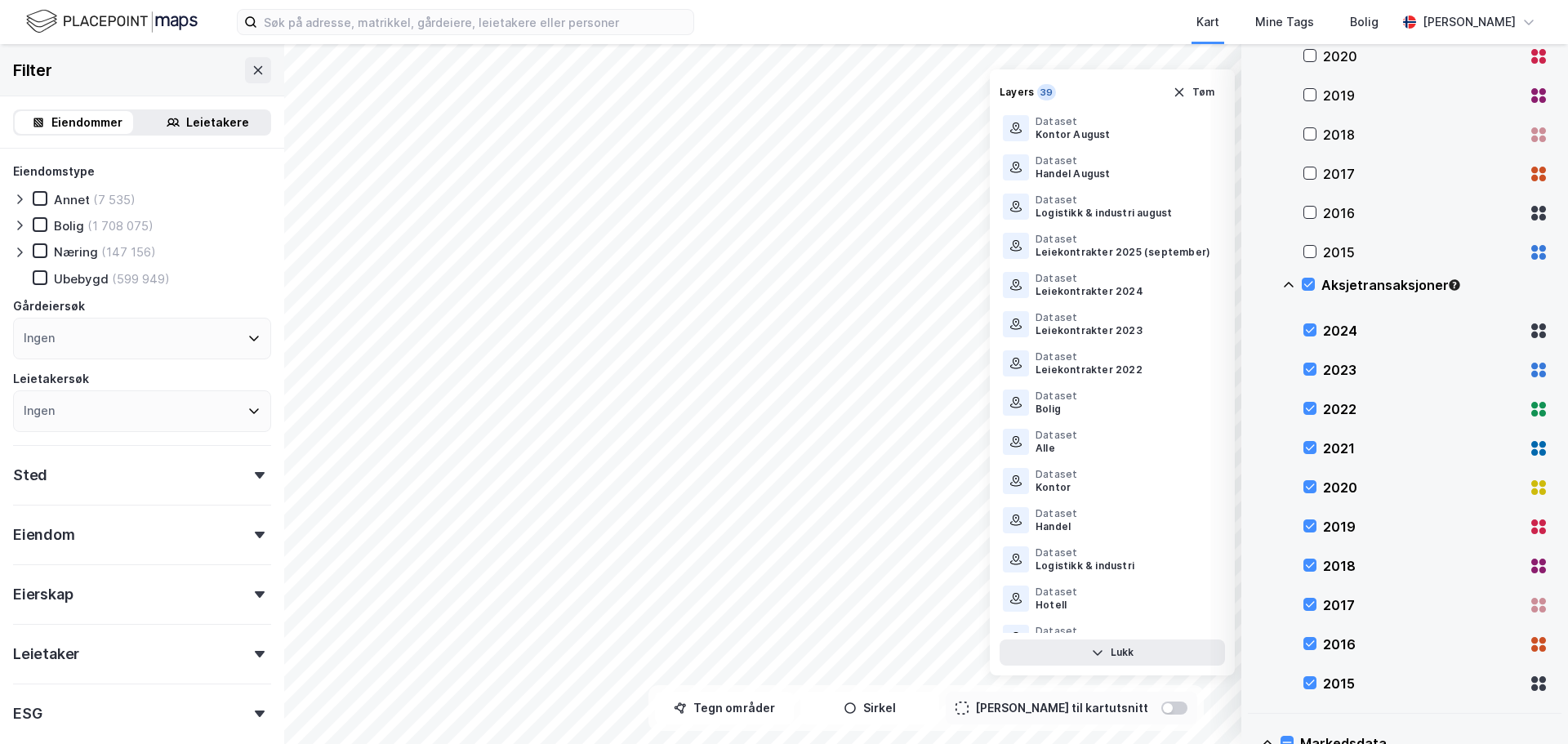
scroll to position [980, 0]
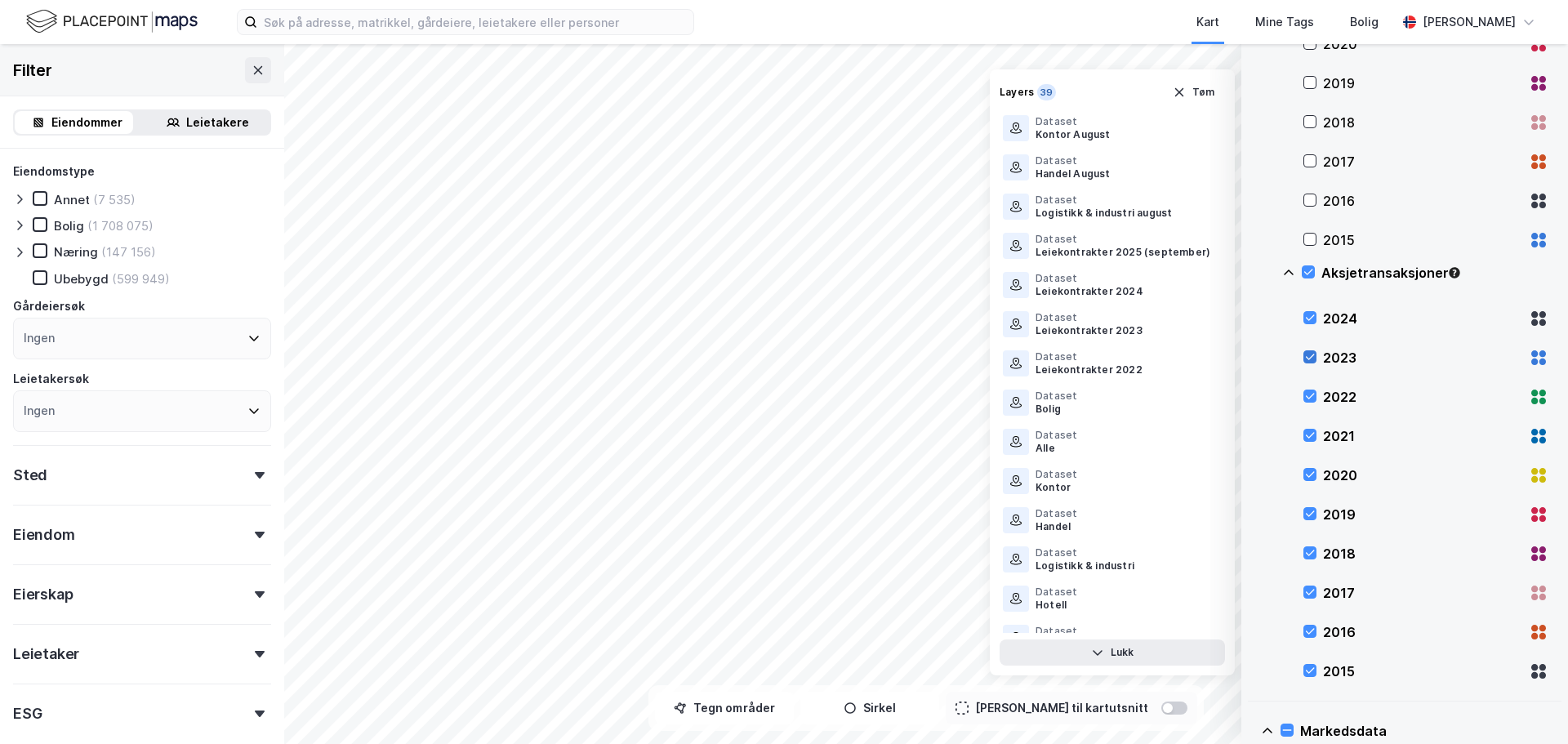
click at [1309, 356] on icon at bounding box center [1309, 357] width 11 height 11
drag, startPoint x: 1313, startPoint y: 397, endPoint x: 1313, endPoint y: 408, distance: 11.0
click at [1313, 398] on icon at bounding box center [1309, 395] width 11 height 11
click at [1316, 440] on div at bounding box center [1310, 435] width 13 height 13
click at [1311, 485] on div "2020" at bounding box center [1426, 475] width 245 height 39
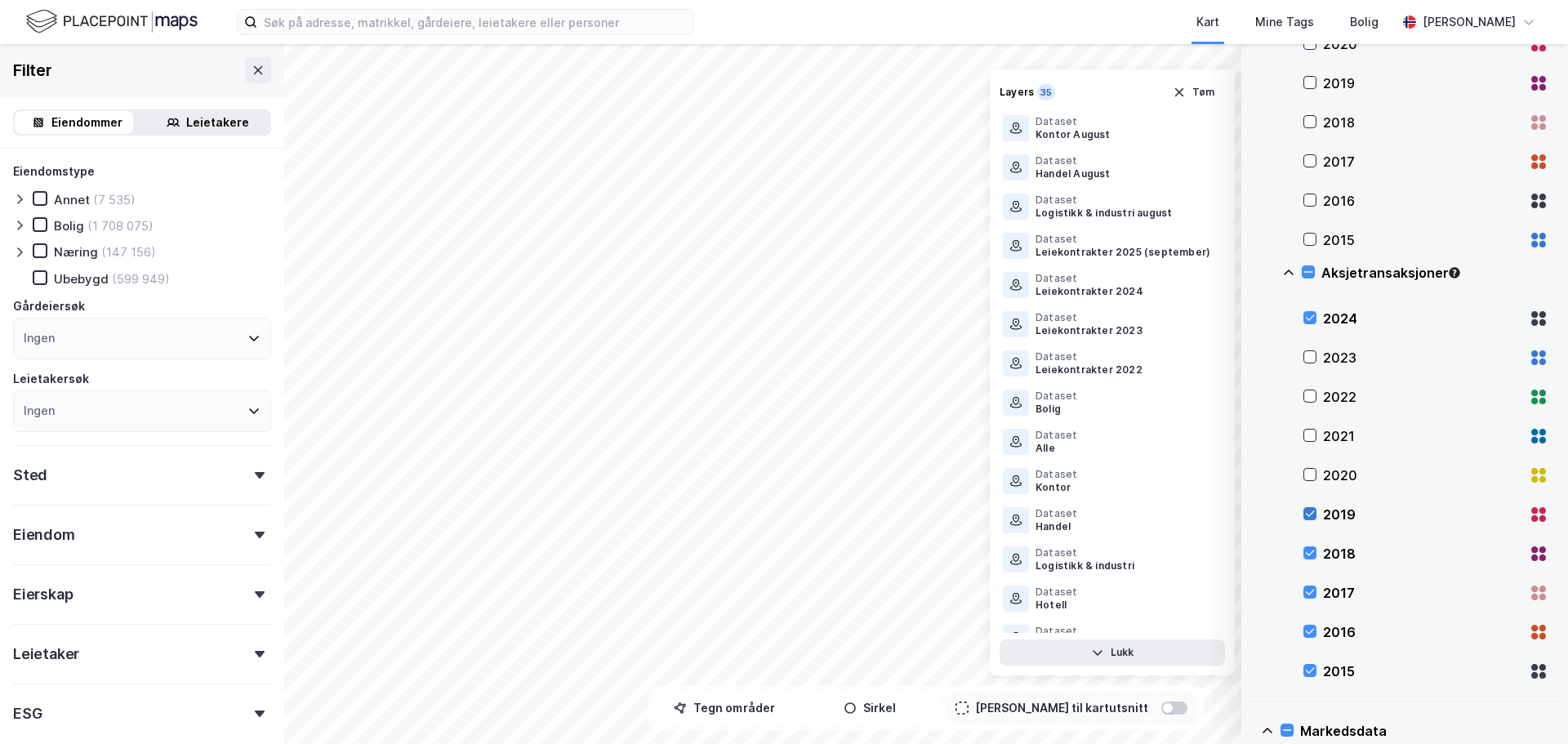
click at [1311, 519] on icon at bounding box center [1309, 513] width 11 height 11
click at [1310, 555] on icon at bounding box center [1309, 553] width 11 height 11
click at [1309, 587] on div at bounding box center [1310, 592] width 13 height 13
drag, startPoint x: 1310, startPoint y: 628, endPoint x: 1309, endPoint y: 639, distance: 11.0
click at [1309, 632] on icon at bounding box center [1309, 631] width 11 height 11
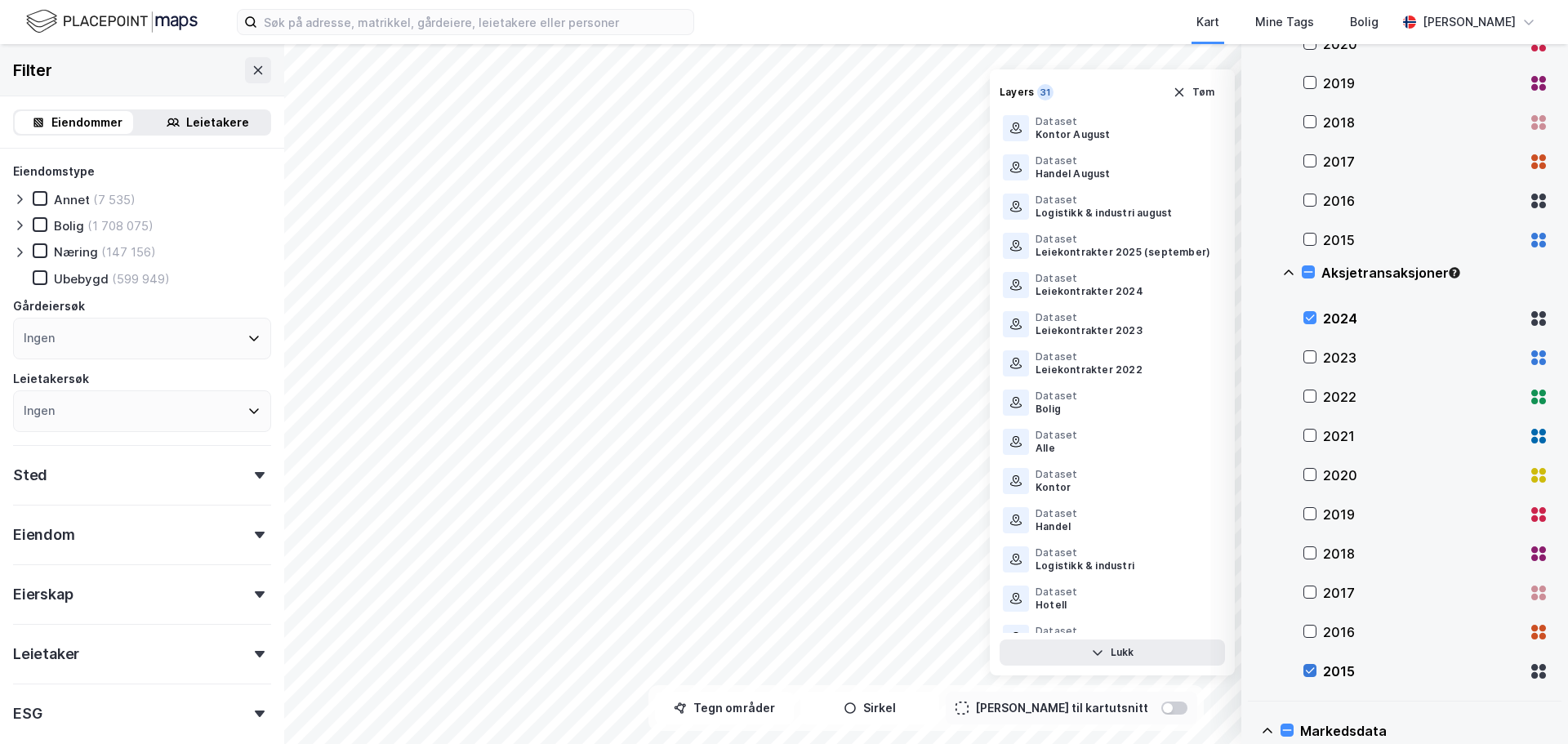
click at [1309, 667] on icon at bounding box center [1309, 670] width 11 height 11
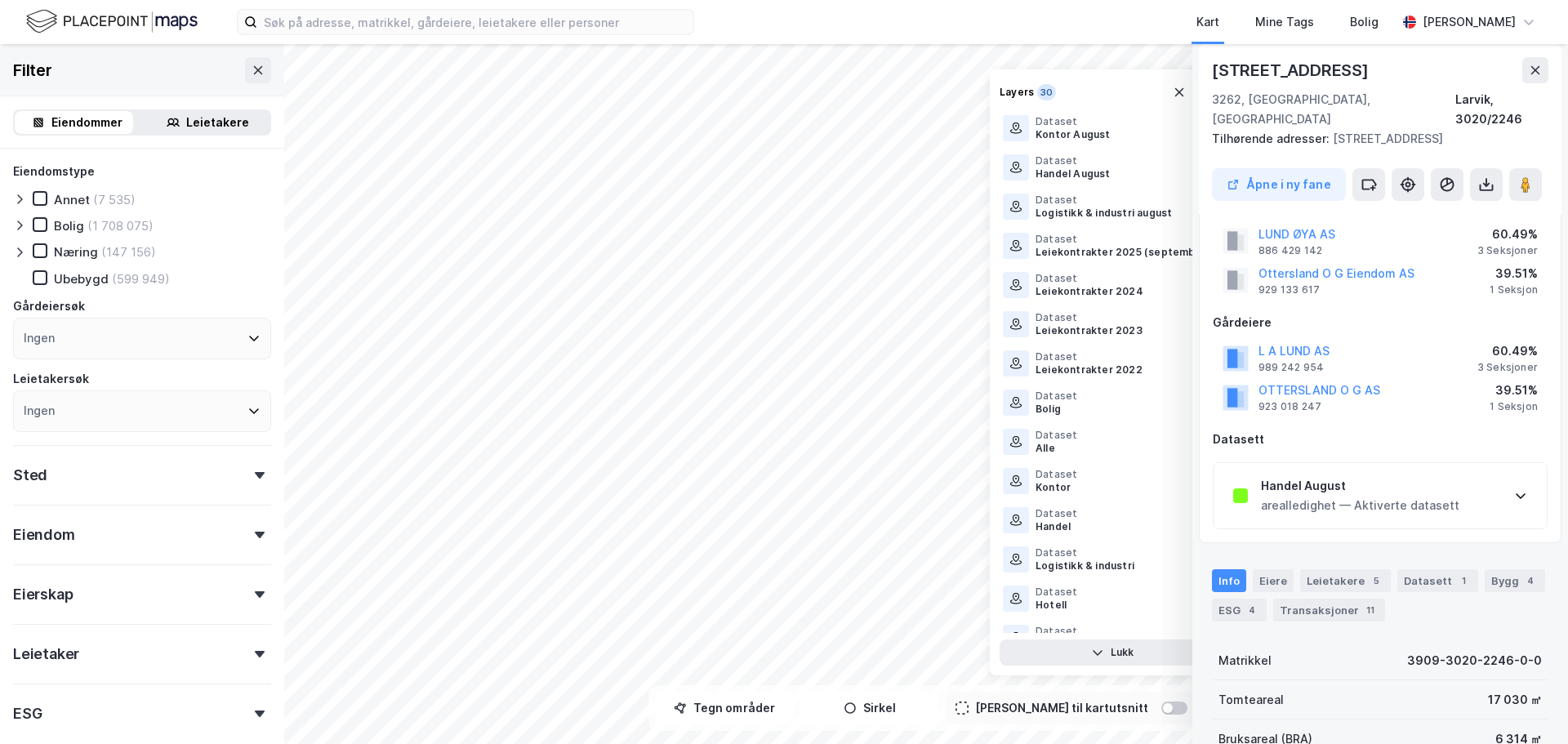
scroll to position [0, 0]
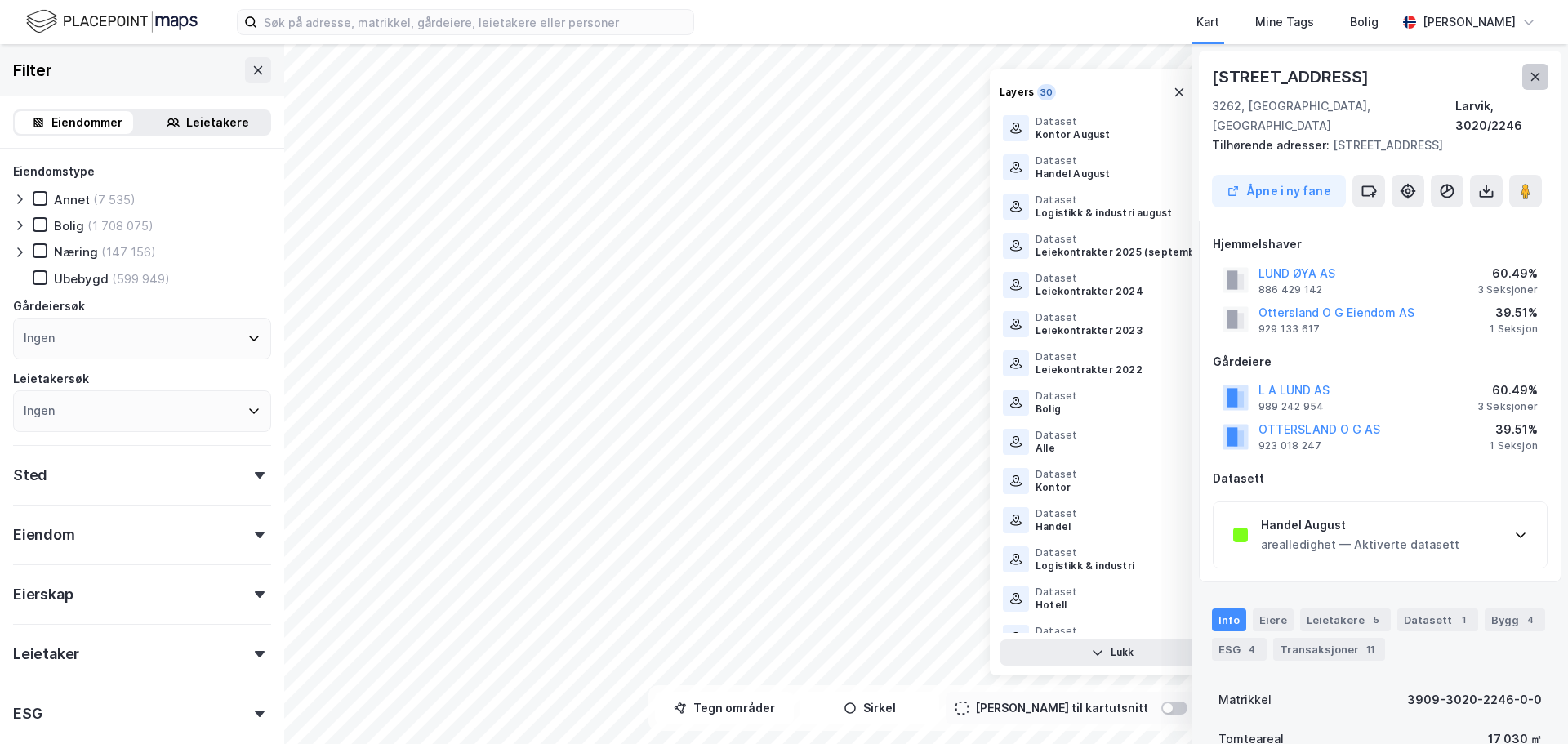
click at [1543, 69] on button at bounding box center [1535, 77] width 26 height 26
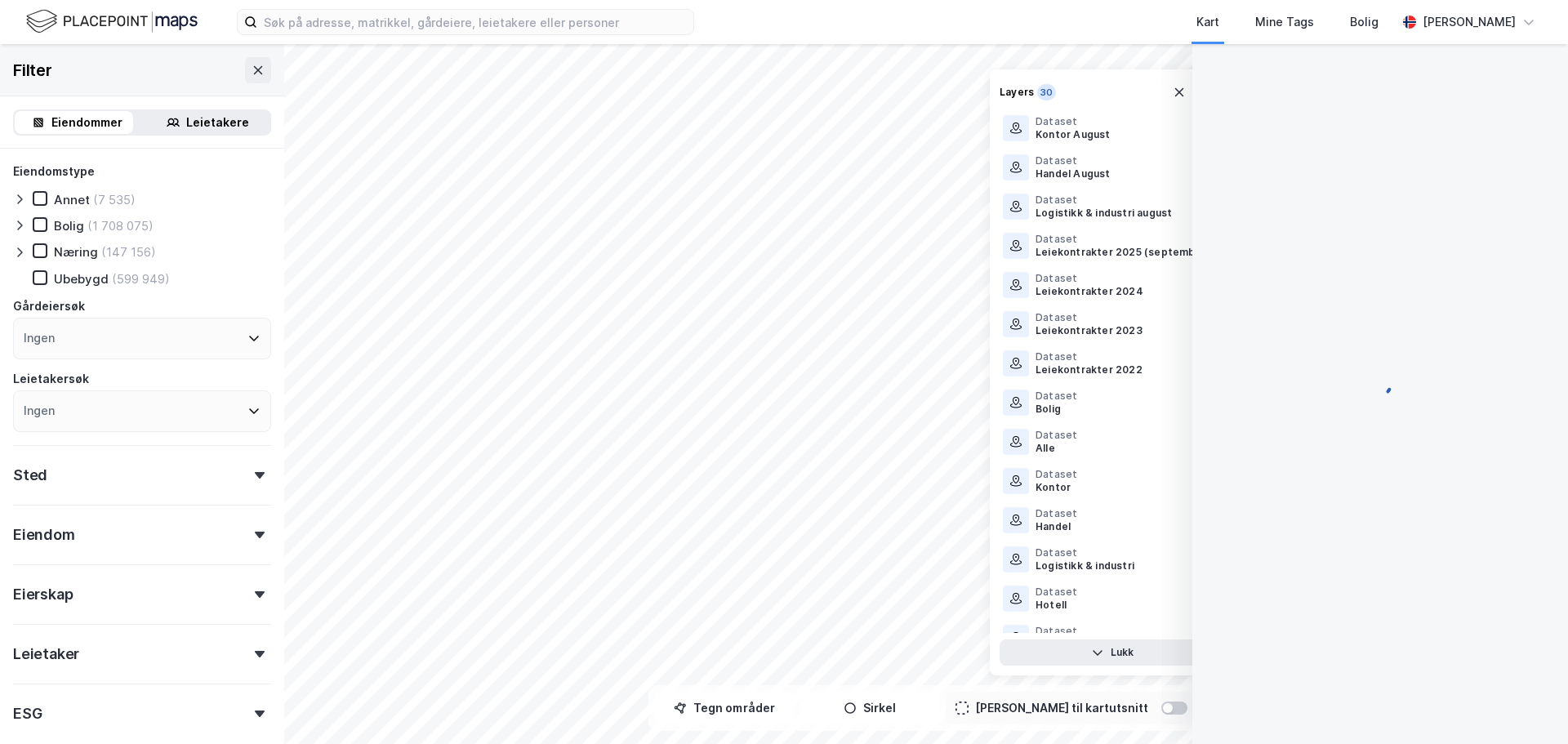
scroll to position [1, 0]
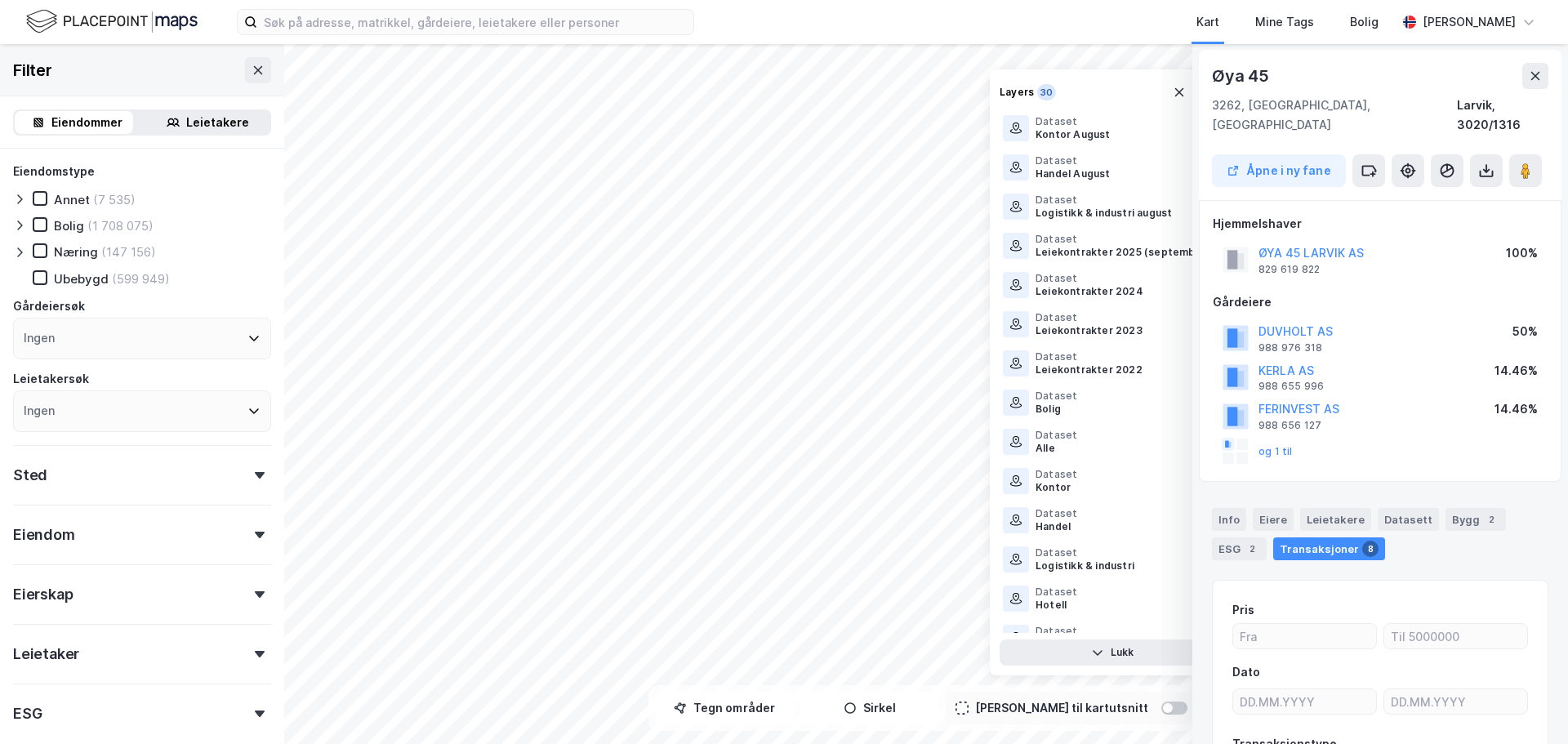
click at [1322, 537] on div "Transaksjoner 8" at bounding box center [1328, 548] width 112 height 22
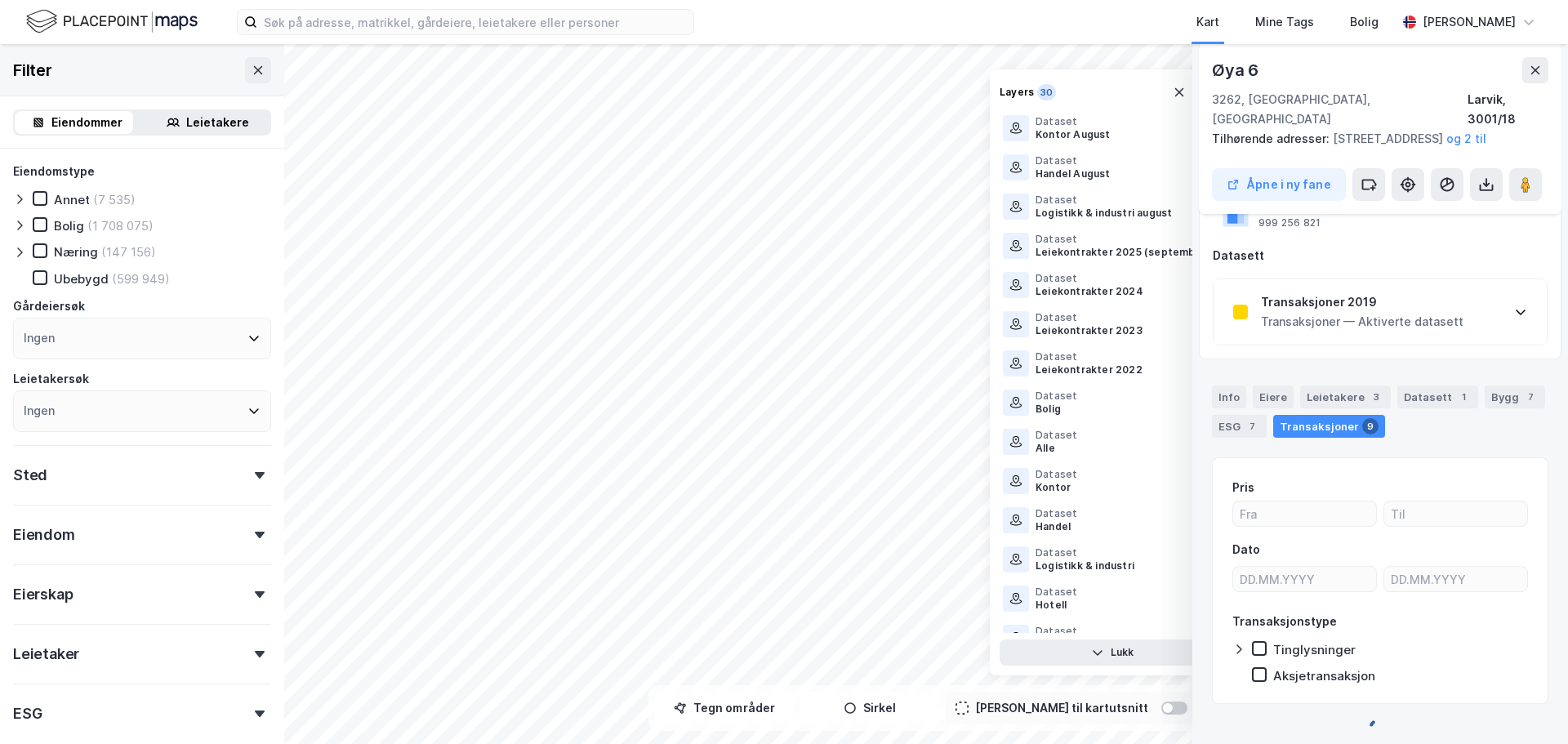
scroll to position [223, 0]
click at [1324, 415] on div "Transaksjoner 9" at bounding box center [1328, 426] width 112 height 22
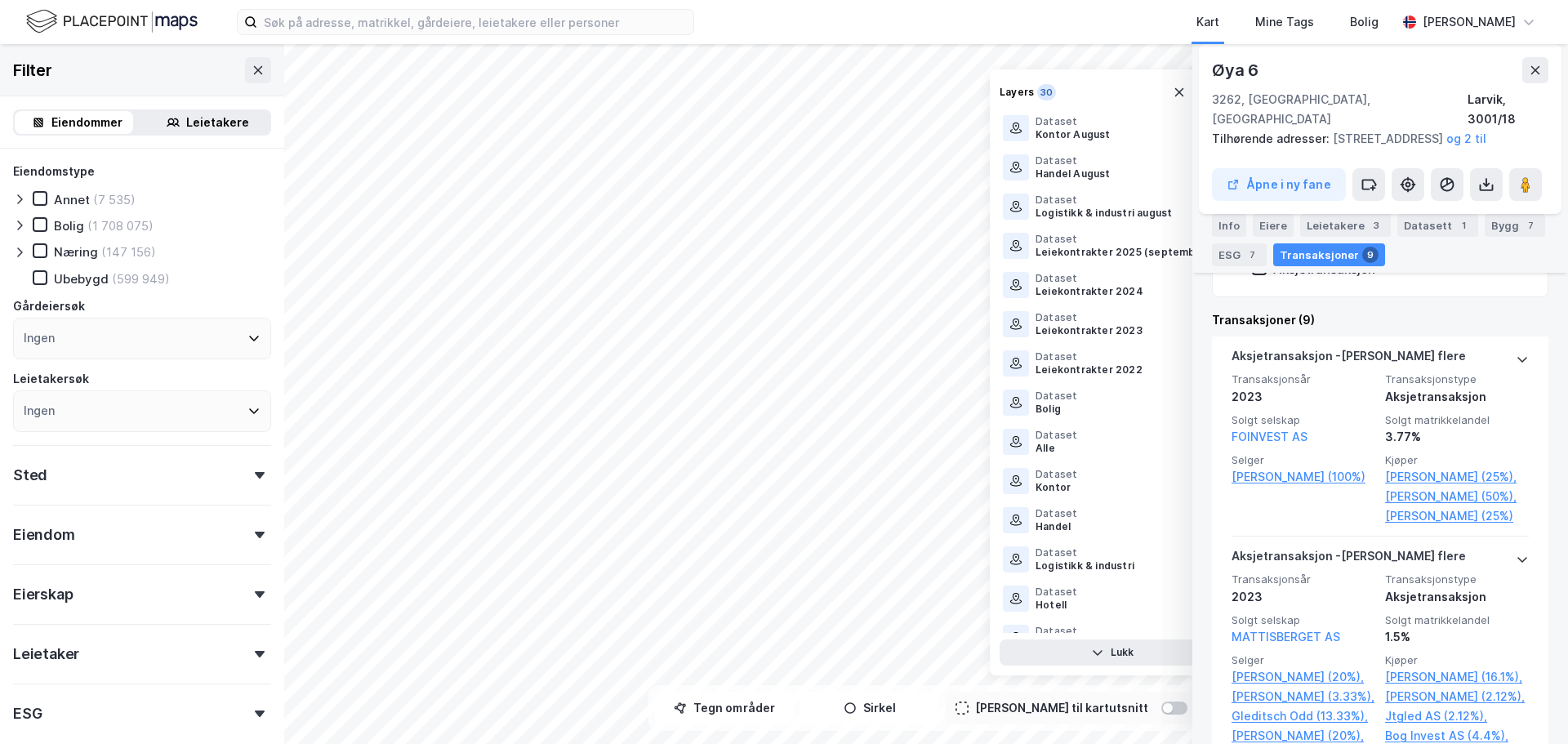
scroll to position [632, 0]
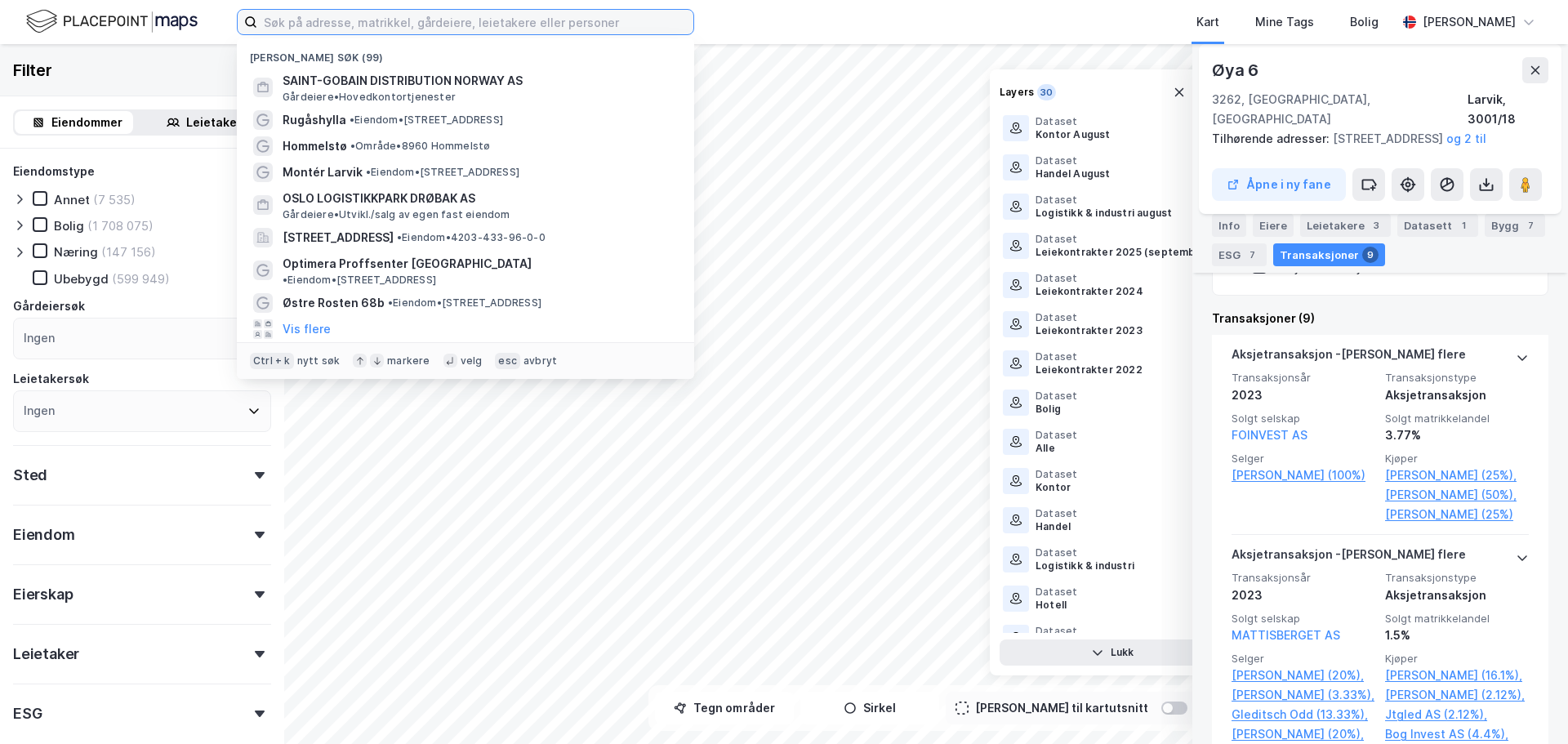
click at [293, 17] on input at bounding box center [474, 22] width 436 height 24
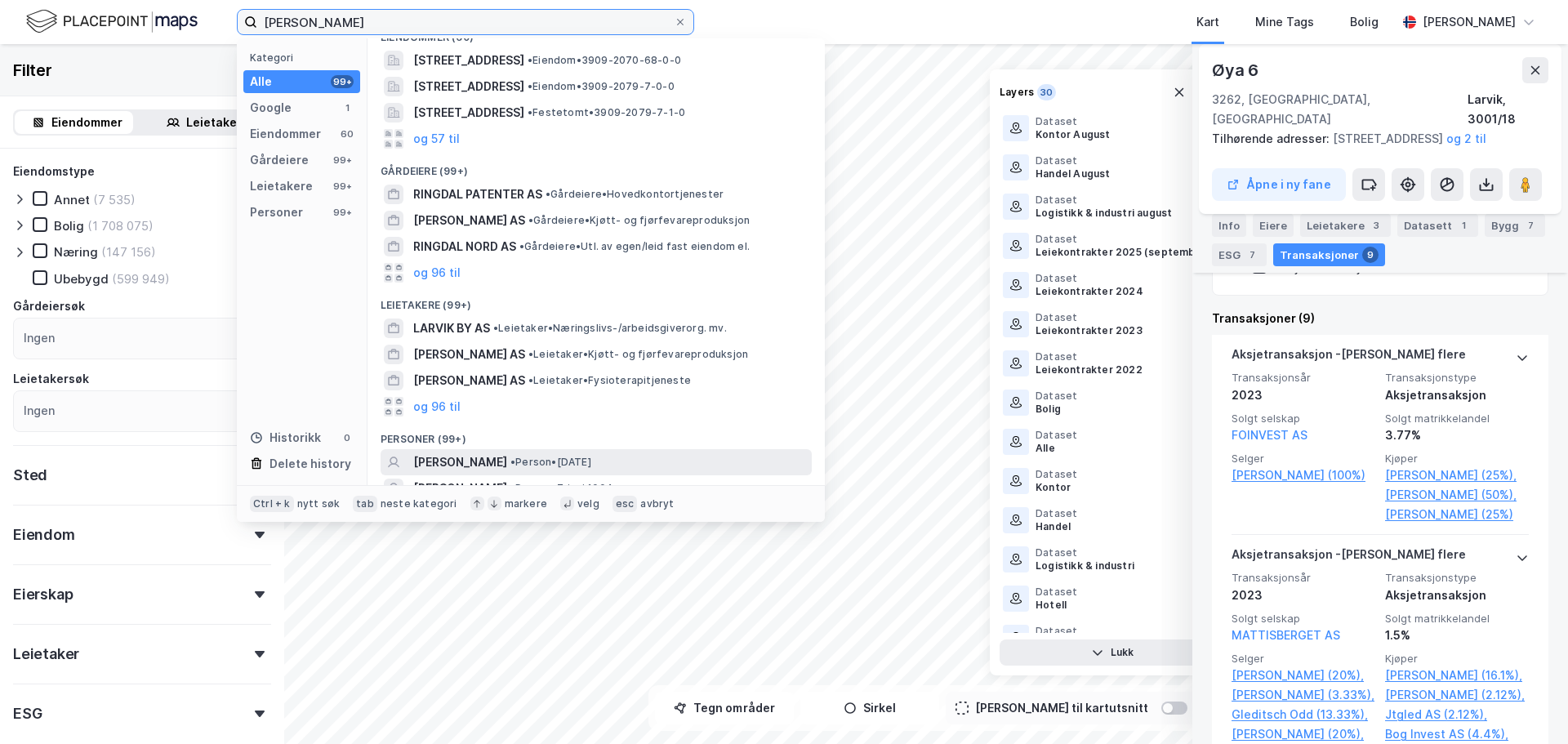
scroll to position [0, 0]
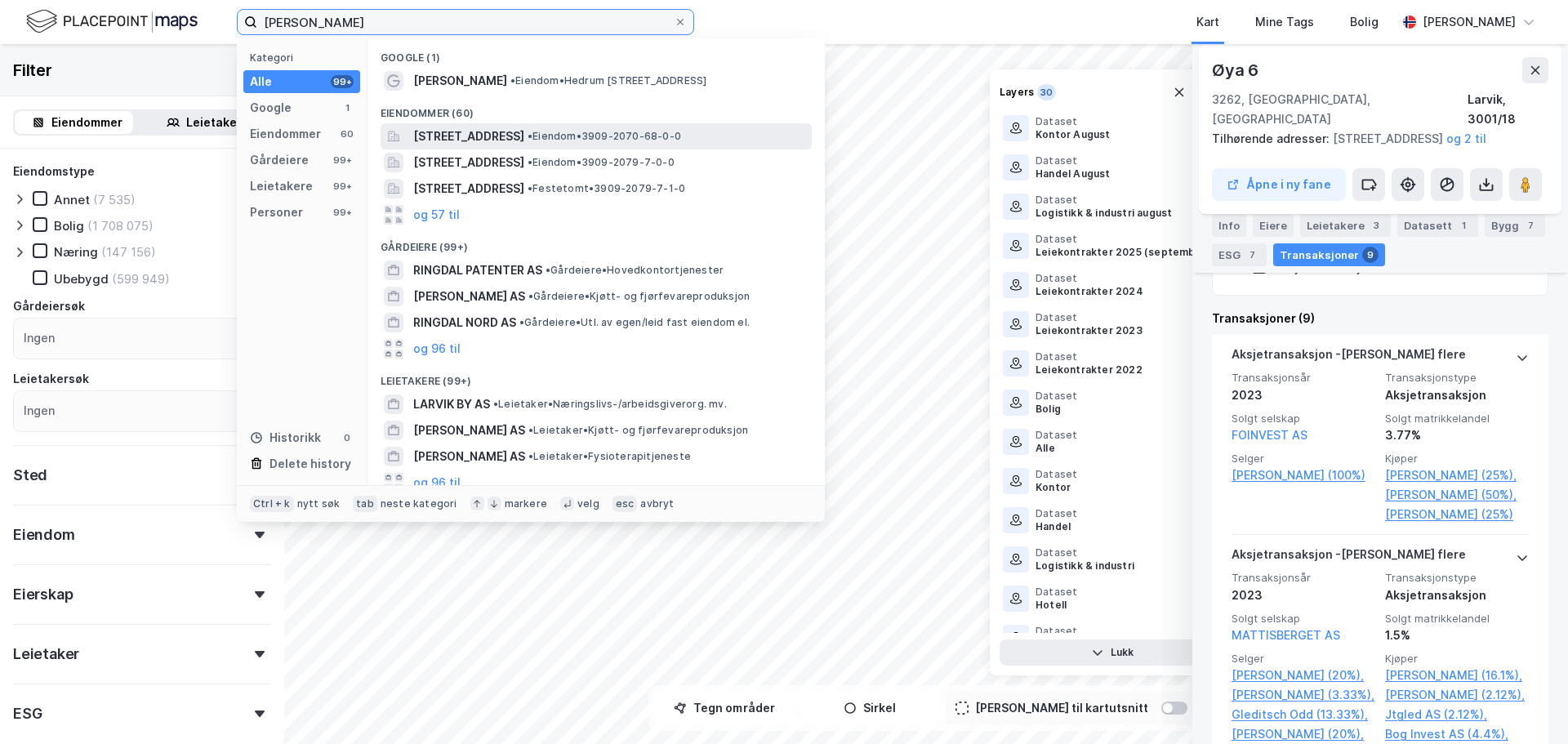
type input "[PERSON_NAME]"
click at [460, 137] on span "[STREET_ADDRESS]" at bounding box center [469, 136] width 111 height 20
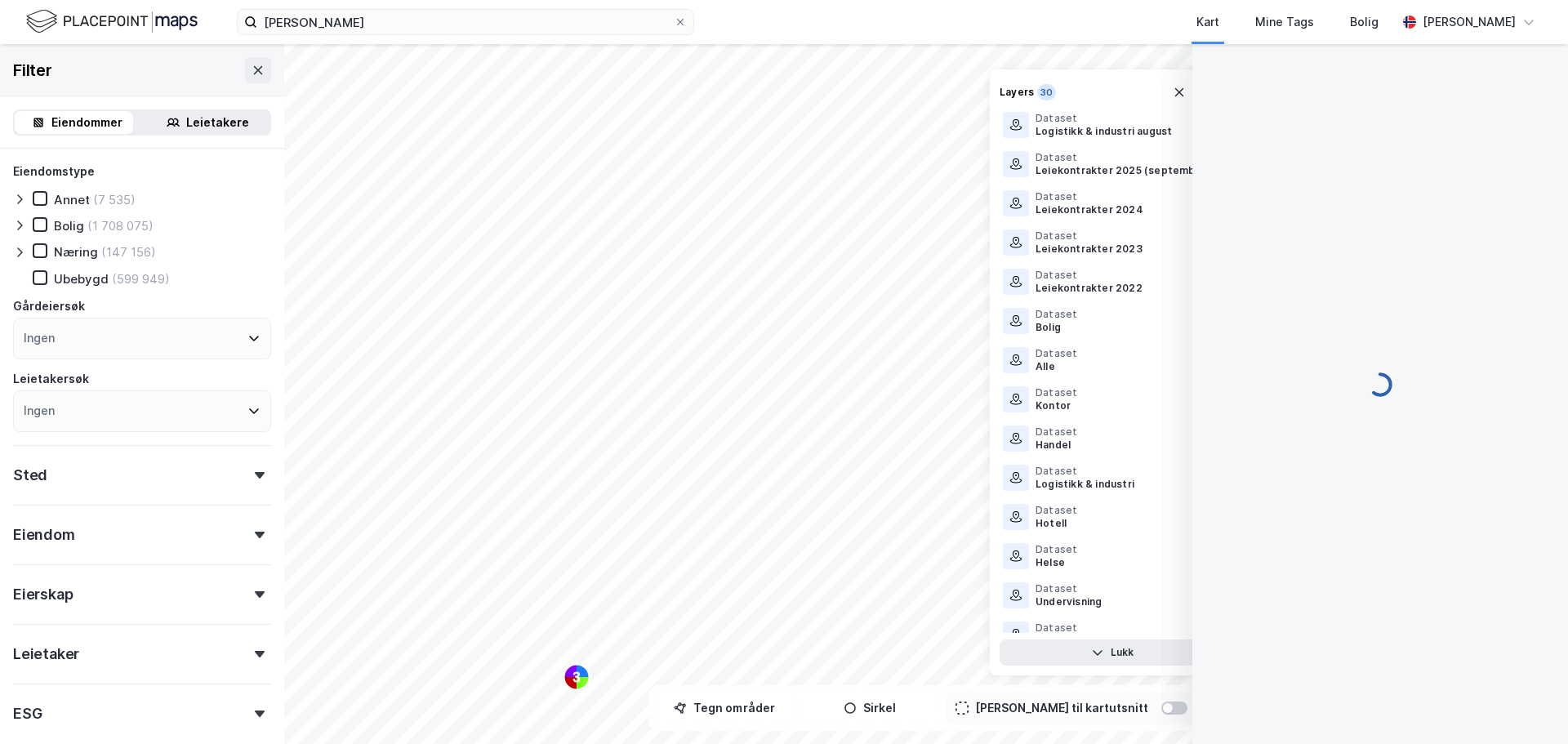
scroll to position [125, 0]
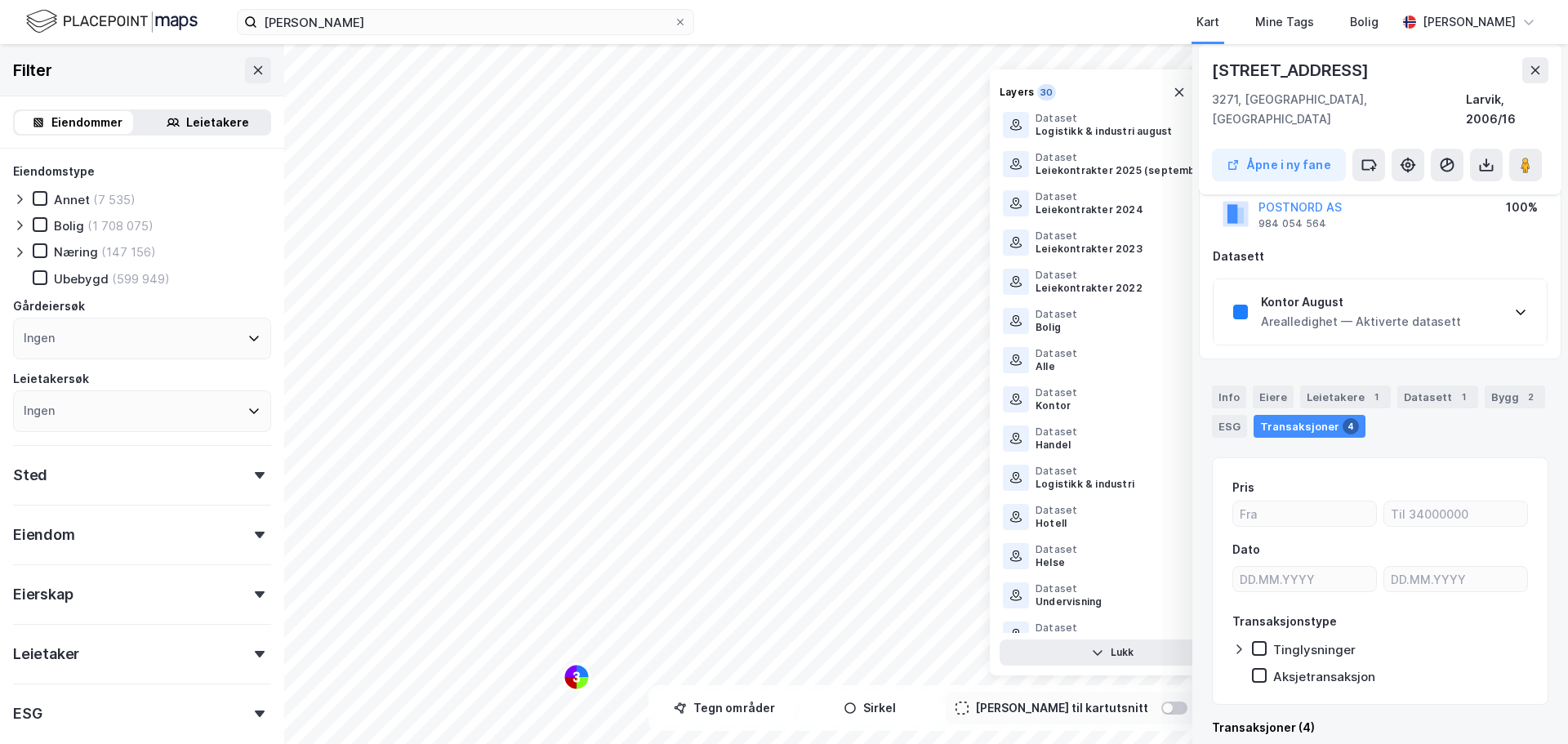
click at [1316, 415] on div "Transaksjoner 4" at bounding box center [1308, 426] width 112 height 22
click at [1292, 415] on div "Transaksjoner 3" at bounding box center [1308, 426] width 112 height 22
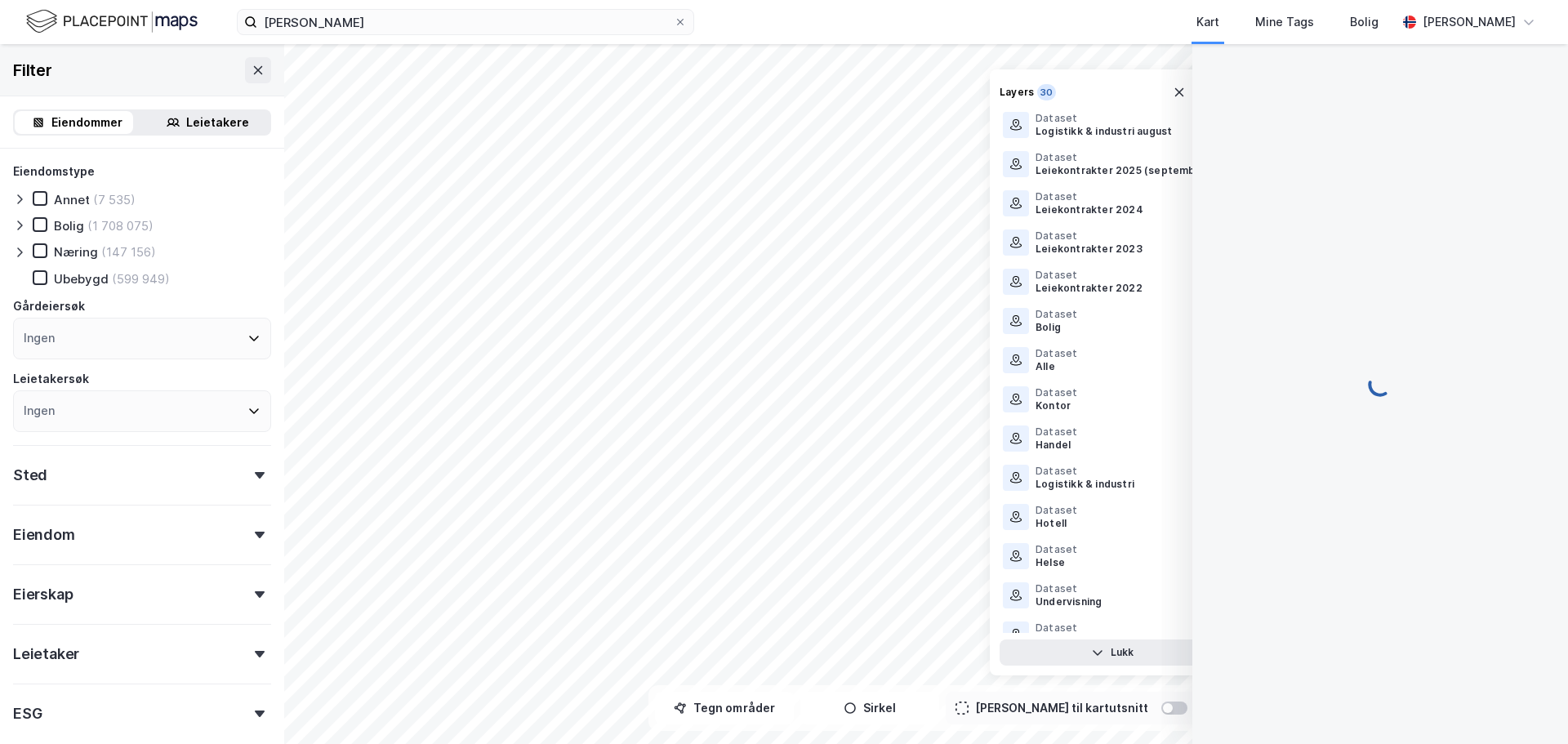
scroll to position [91, 0]
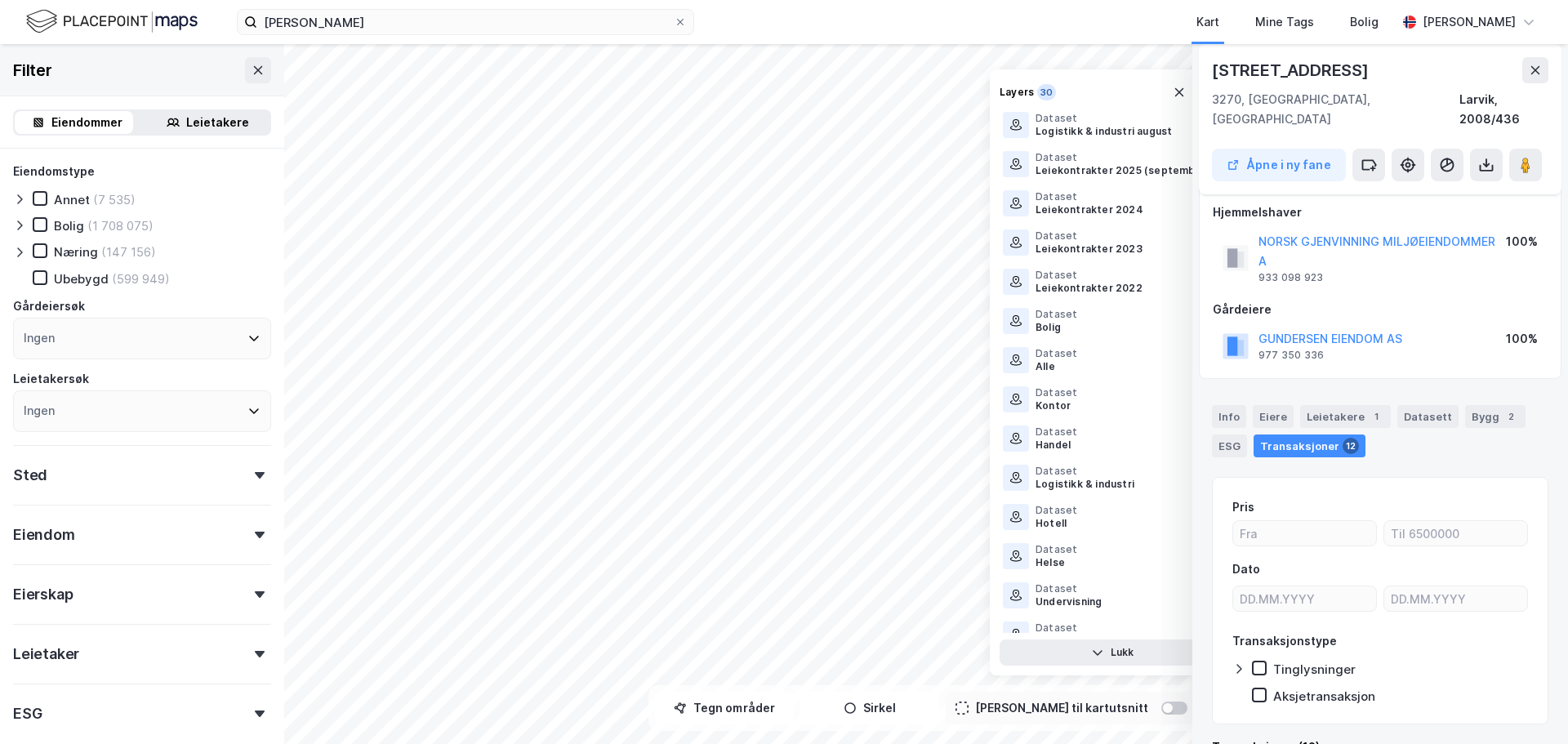
click at [1310, 435] on div "Transaksjoner 12" at bounding box center [1308, 446] width 112 height 22
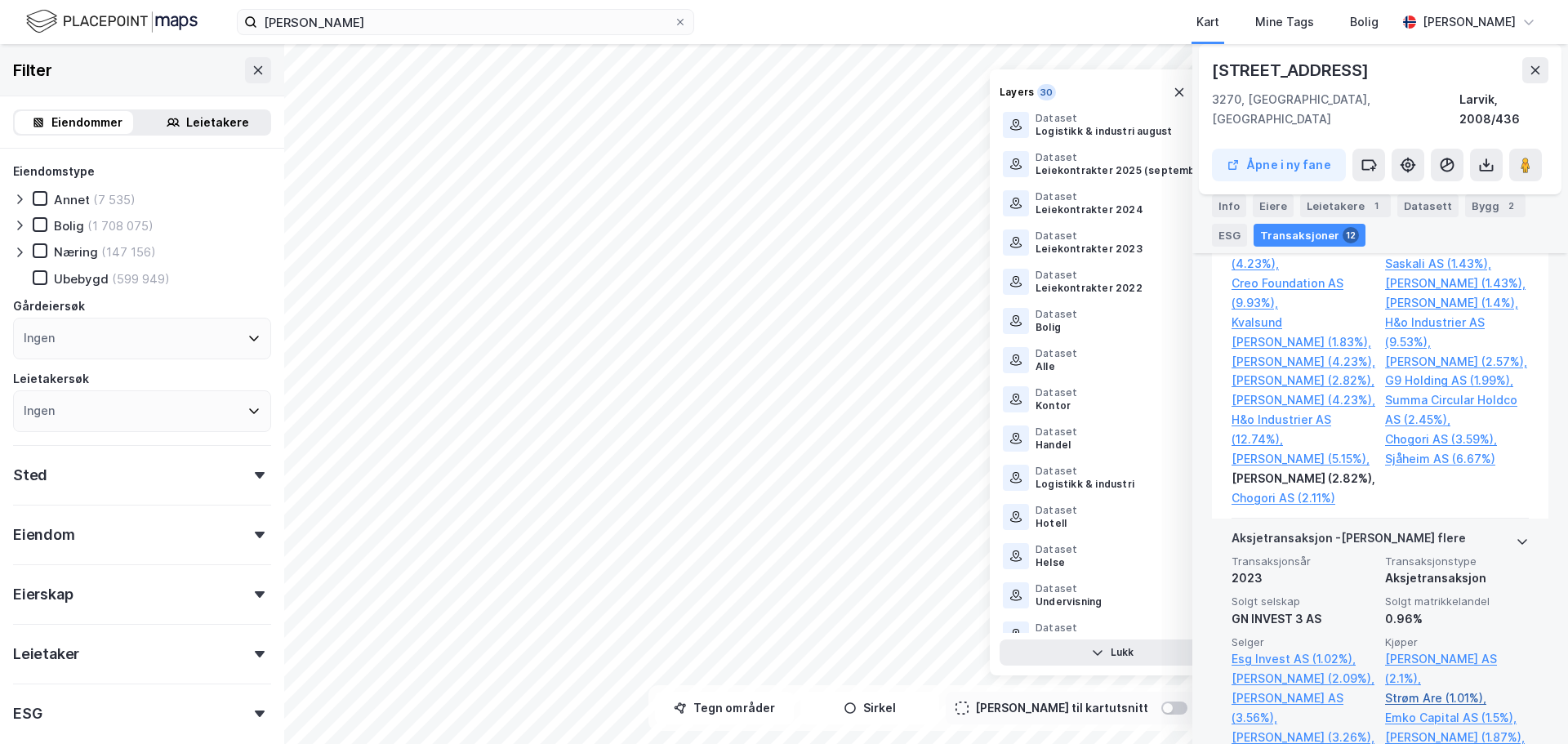
scroll to position [1316, 0]
